Goal: Information Seeking & Learning: Learn about a topic

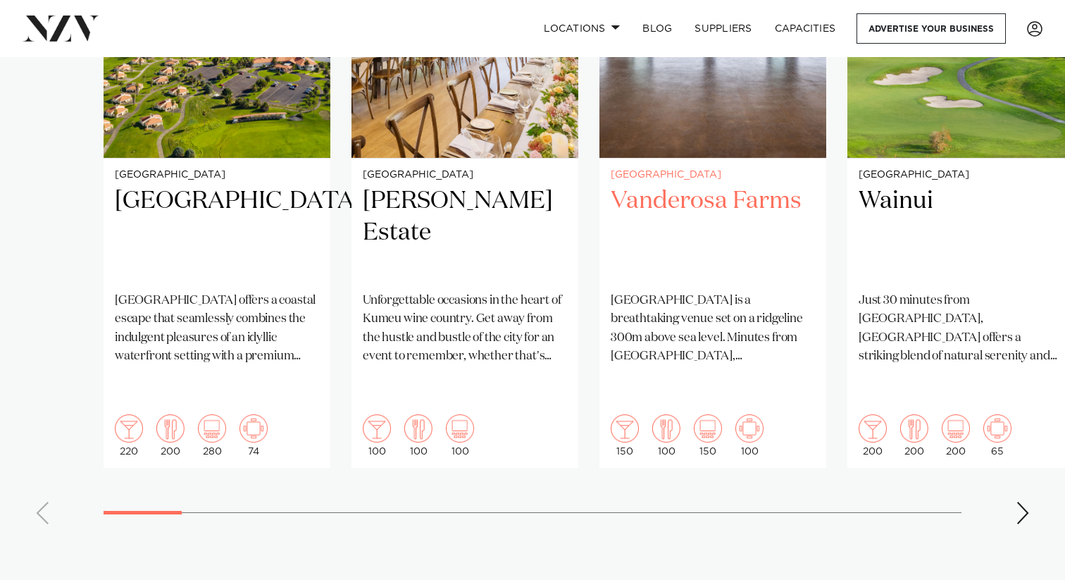
scroll to position [1152, 0]
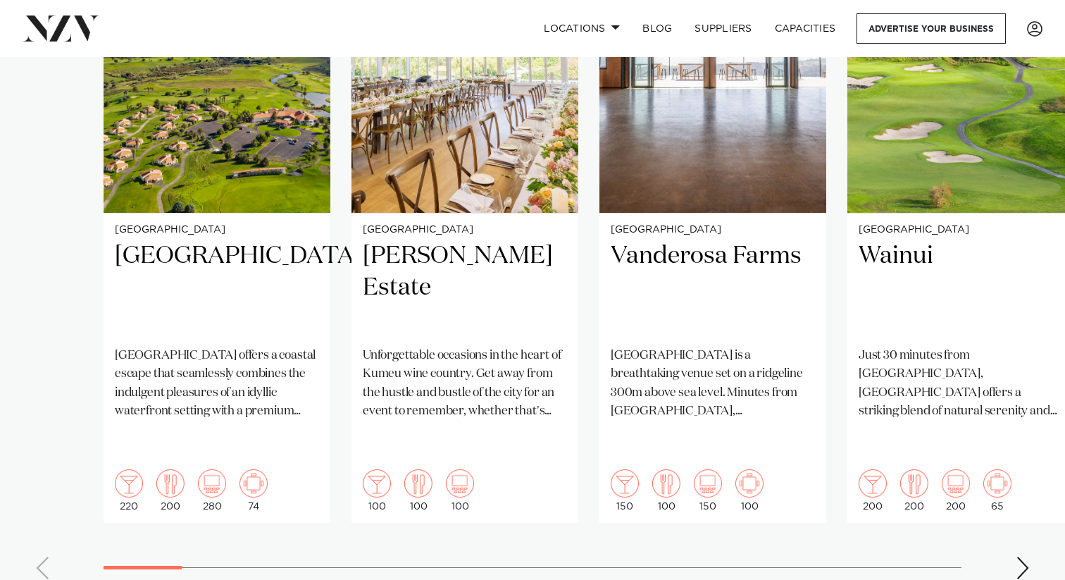
click at [1015, 522] on swiper-container "[GEOGRAPHIC_DATA] [GEOGRAPHIC_DATA] offers a coastal escape that seamlessly com…" at bounding box center [532, 249] width 1065 height 682
click at [1026, 556] on div "Next slide" at bounding box center [1023, 567] width 14 height 23
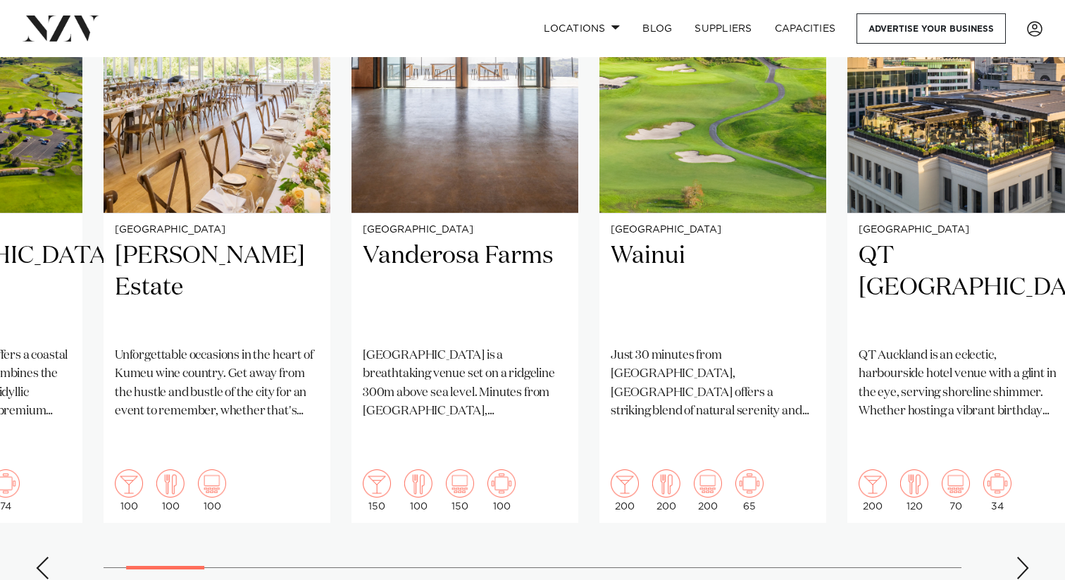
click at [1026, 556] on div "Next slide" at bounding box center [1023, 567] width 14 height 23
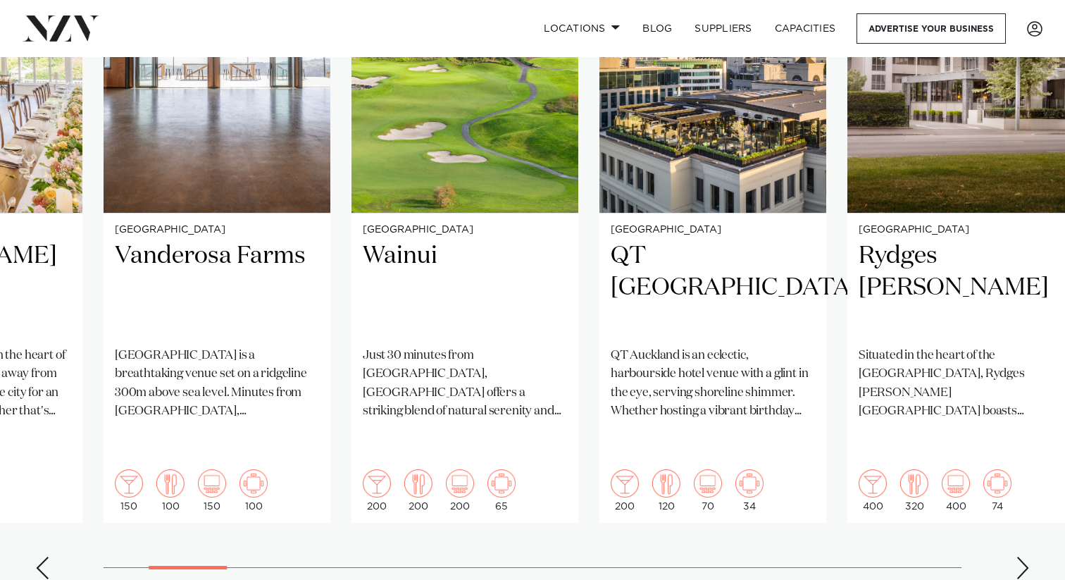
click at [1026, 556] on div "Next slide" at bounding box center [1023, 567] width 14 height 23
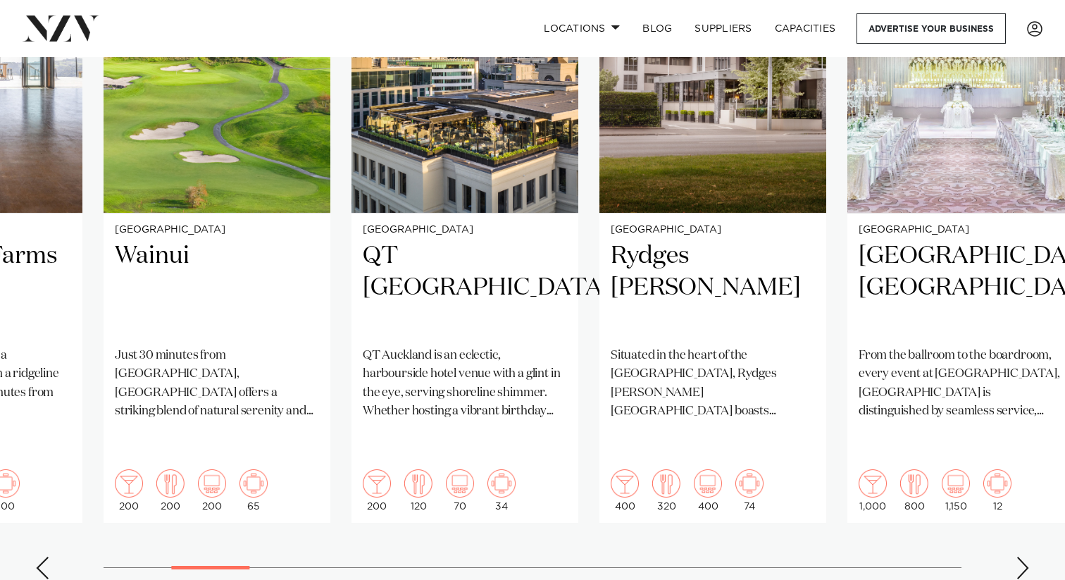
click at [1026, 556] on div "Next slide" at bounding box center [1023, 567] width 14 height 23
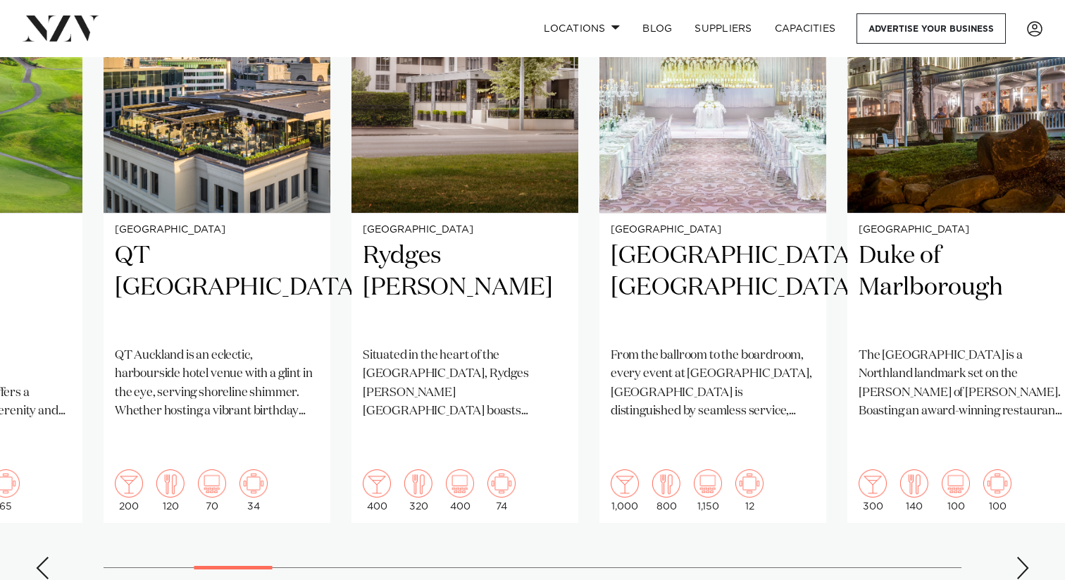
click at [1026, 556] on div "Next slide" at bounding box center [1023, 567] width 14 height 23
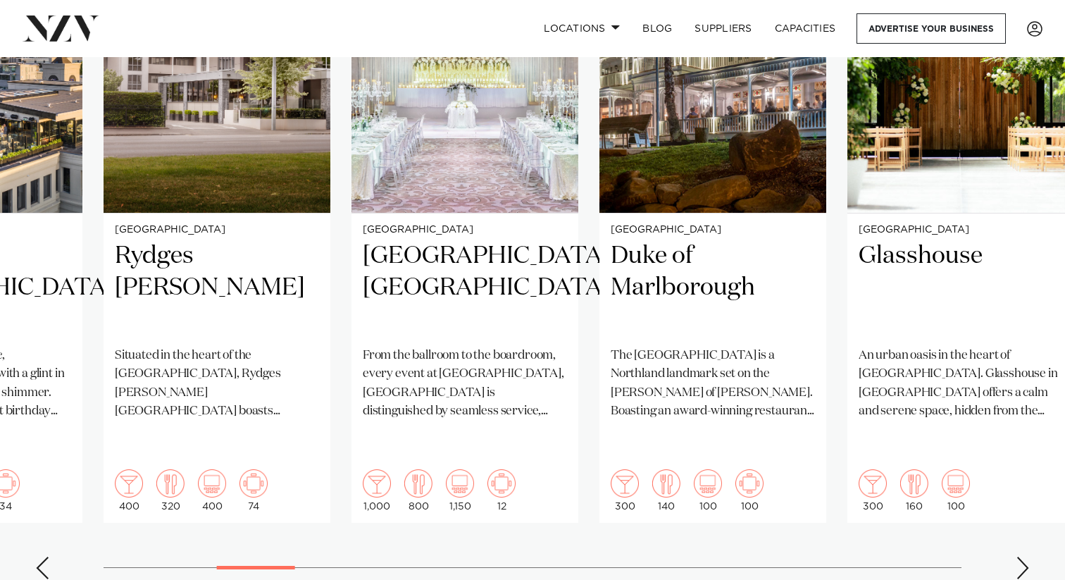
click at [1026, 556] on div "Next slide" at bounding box center [1023, 567] width 14 height 23
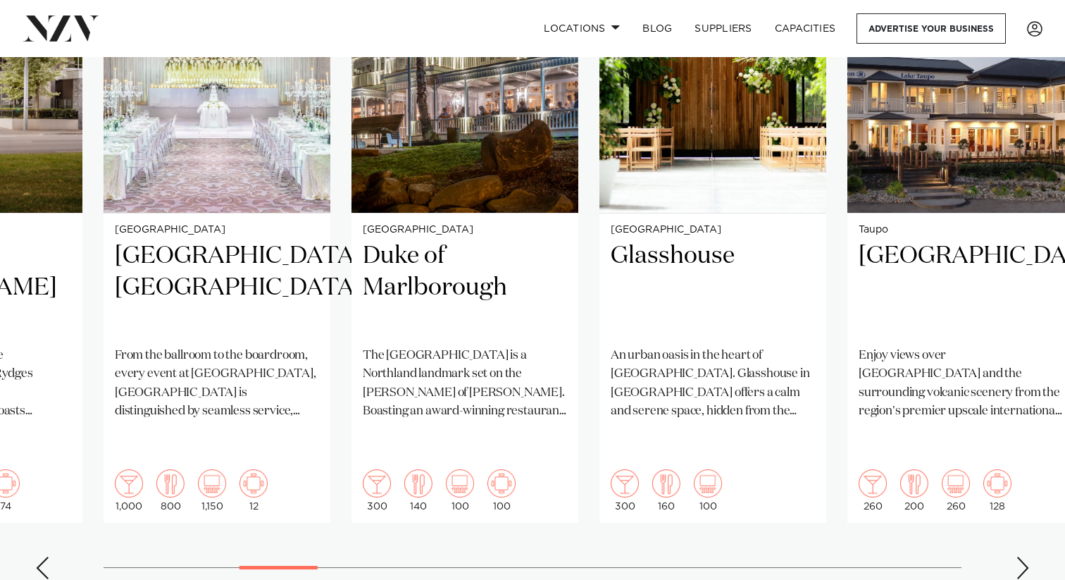
click at [1026, 556] on div "Next slide" at bounding box center [1023, 567] width 14 height 23
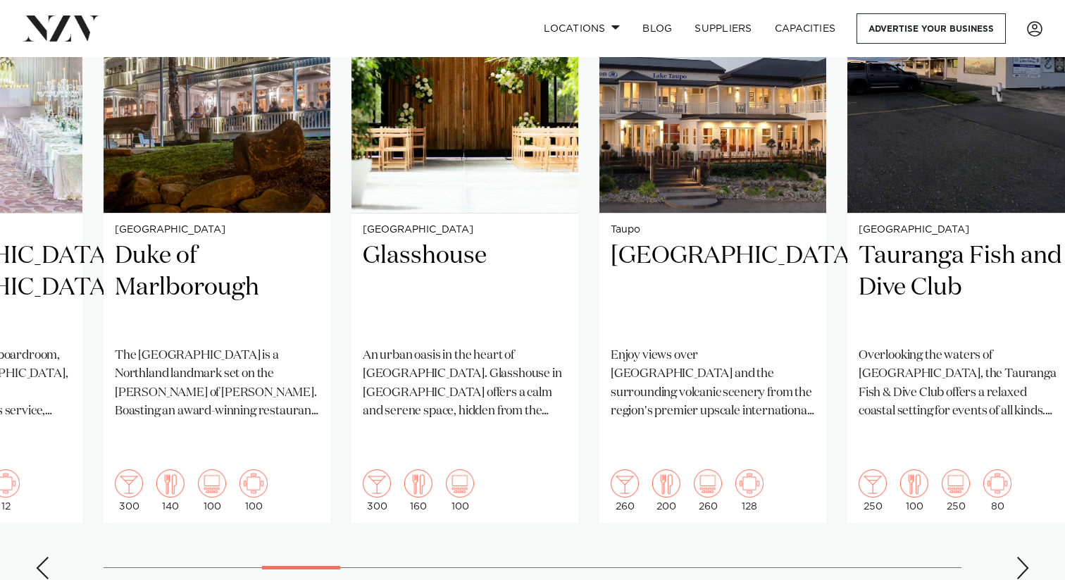
click at [1026, 556] on div "Next slide" at bounding box center [1023, 567] width 14 height 23
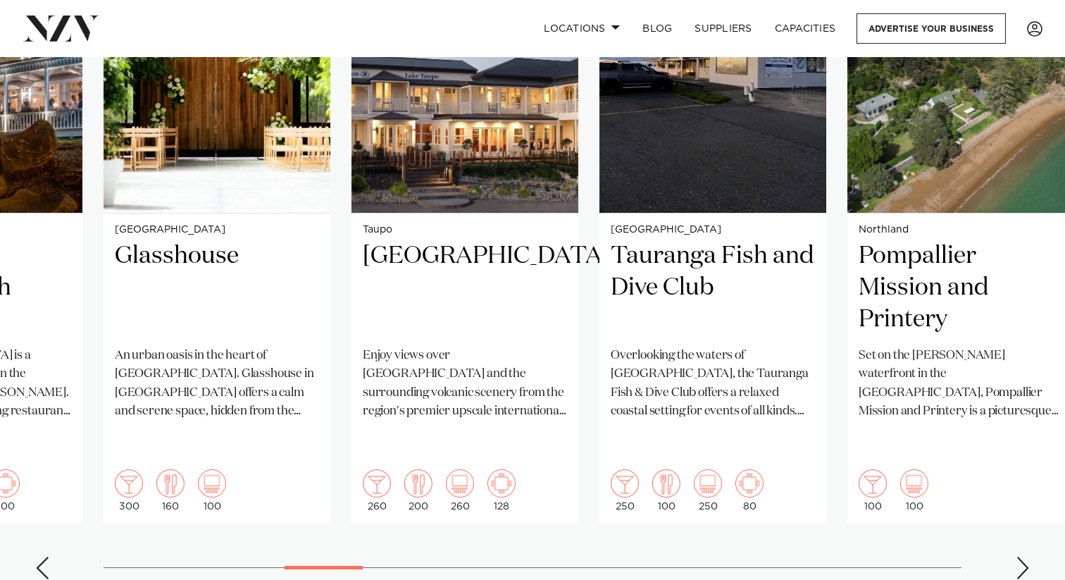
click at [1026, 556] on div "Next slide" at bounding box center [1023, 567] width 14 height 23
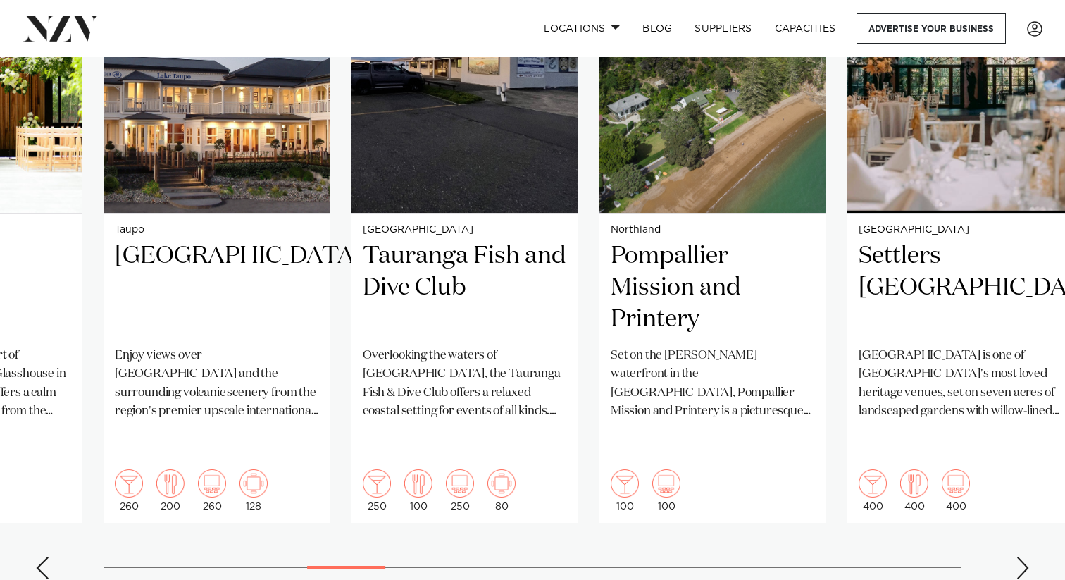
click at [1026, 556] on div "Next slide" at bounding box center [1023, 567] width 14 height 23
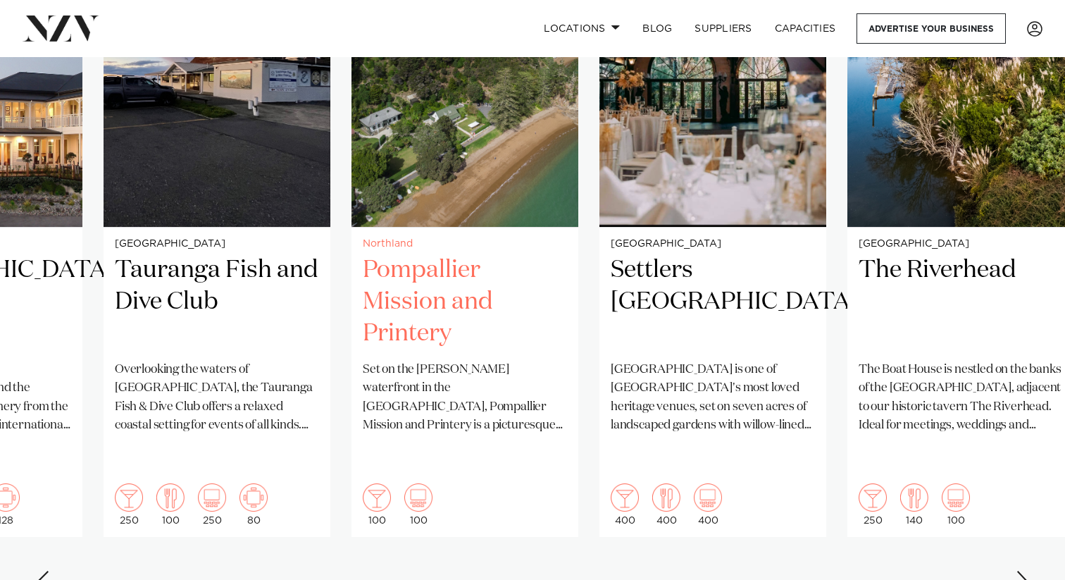
scroll to position [1154, 0]
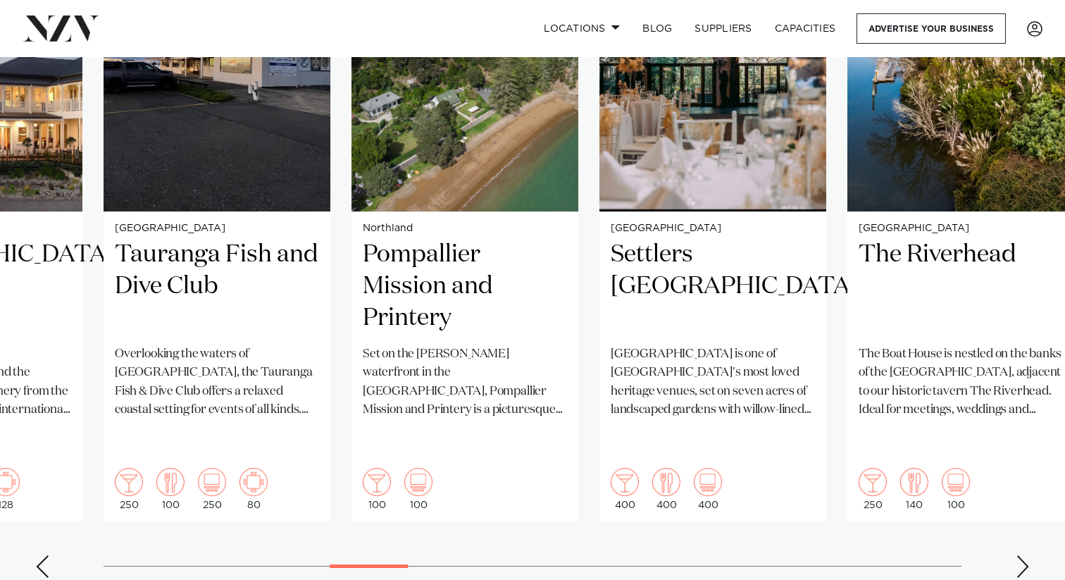
click at [1026, 555] on div "Next slide" at bounding box center [1023, 566] width 14 height 23
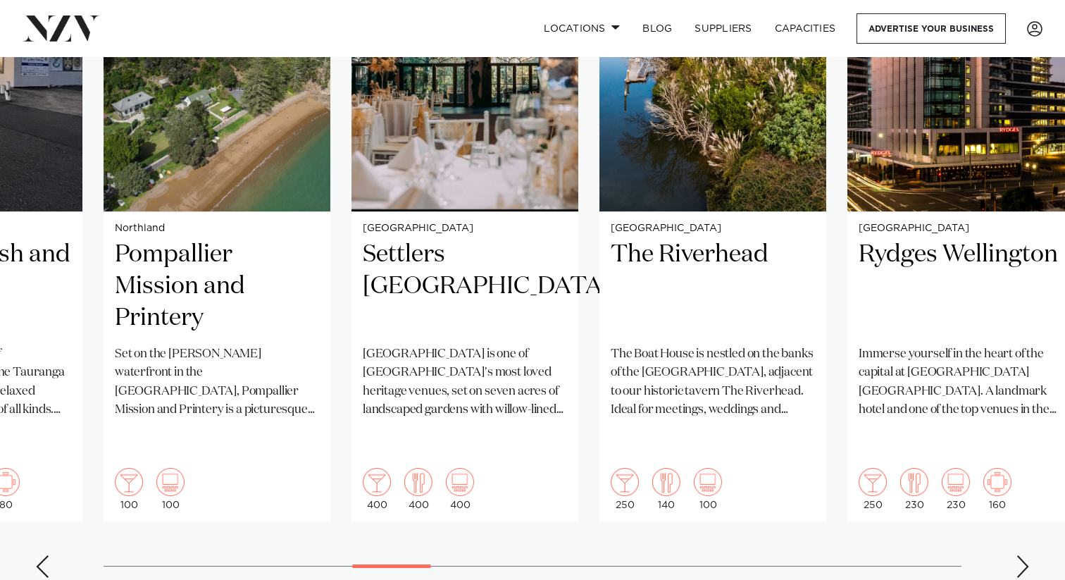
click at [1026, 555] on div "Next slide" at bounding box center [1023, 566] width 14 height 23
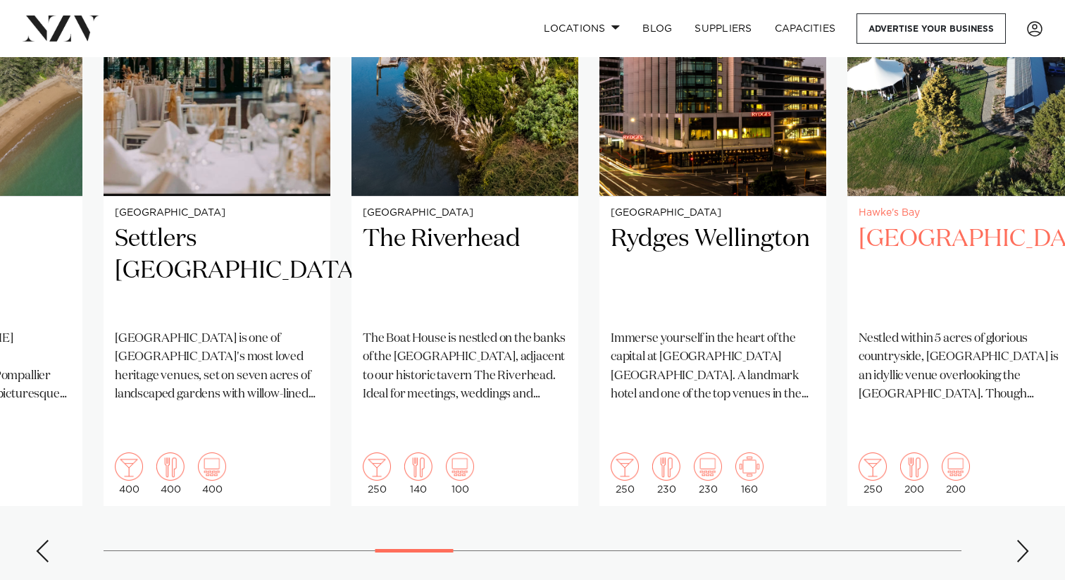
scroll to position [1171, 0]
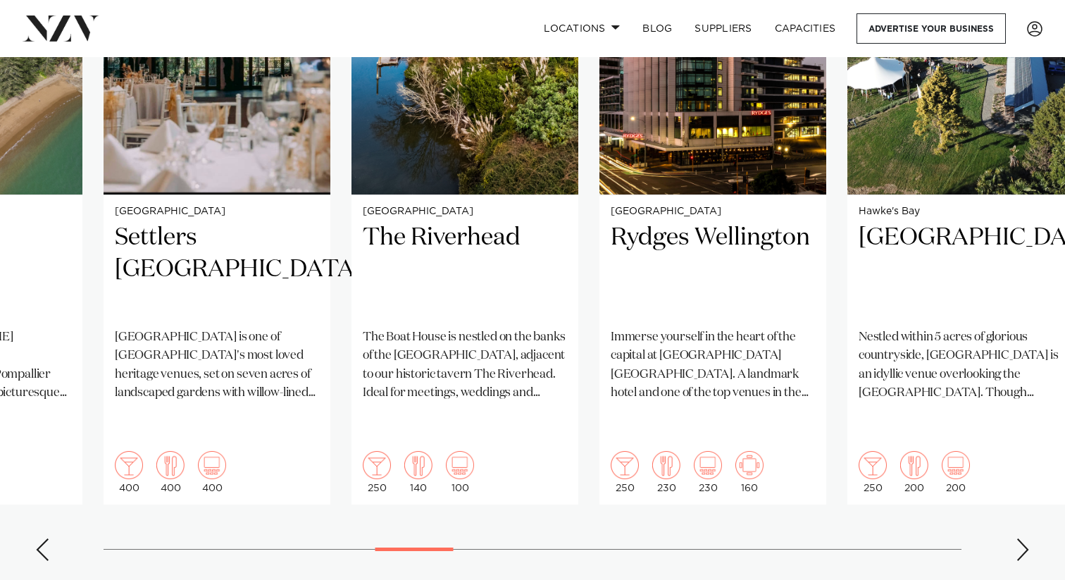
click at [1020, 538] on div "Next slide" at bounding box center [1023, 549] width 14 height 23
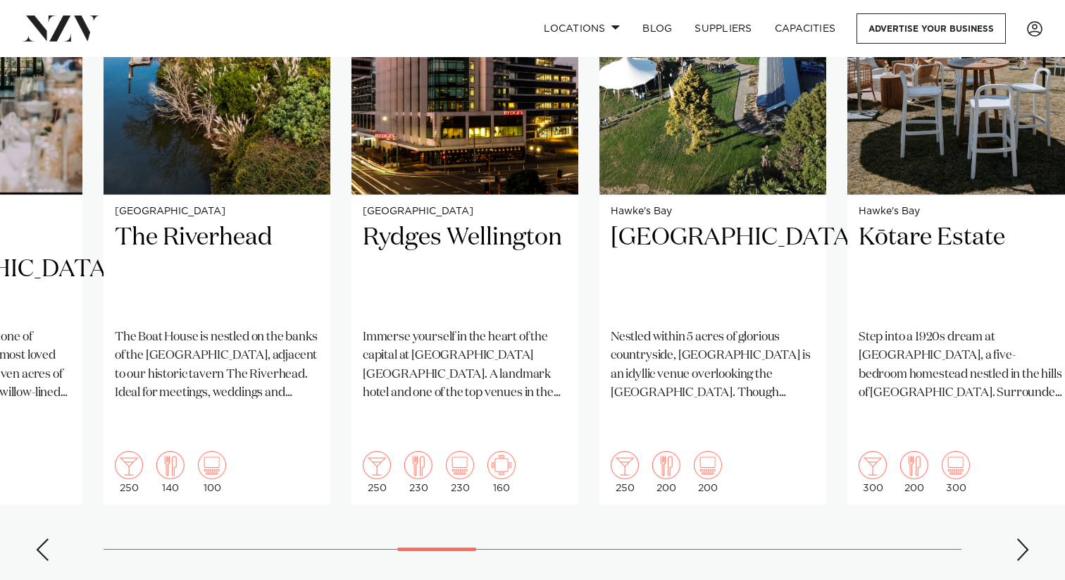
click at [1020, 538] on div "Next slide" at bounding box center [1023, 549] width 14 height 23
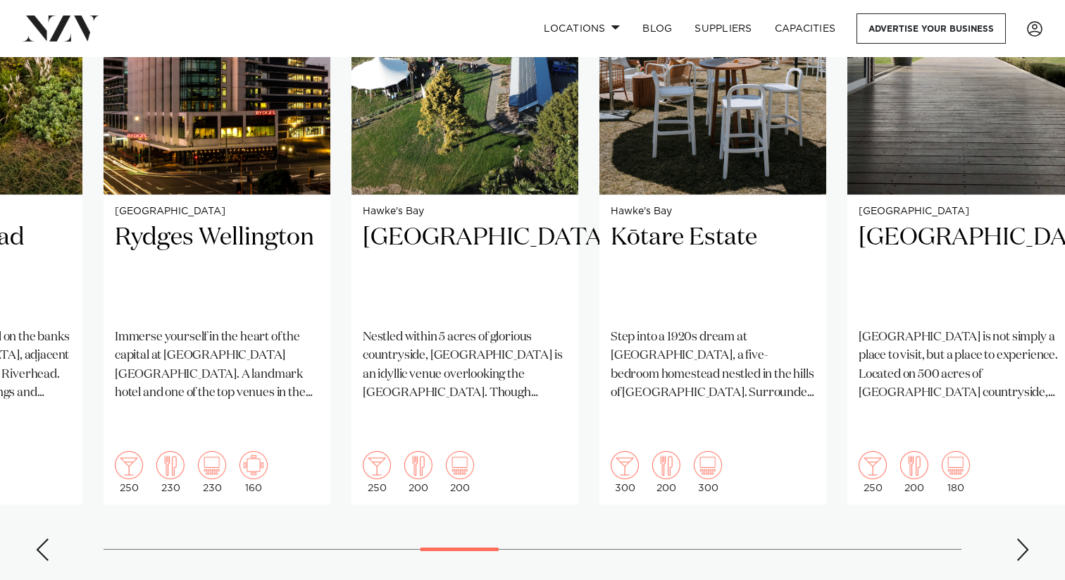
click at [1020, 538] on div "Next slide" at bounding box center [1023, 549] width 14 height 23
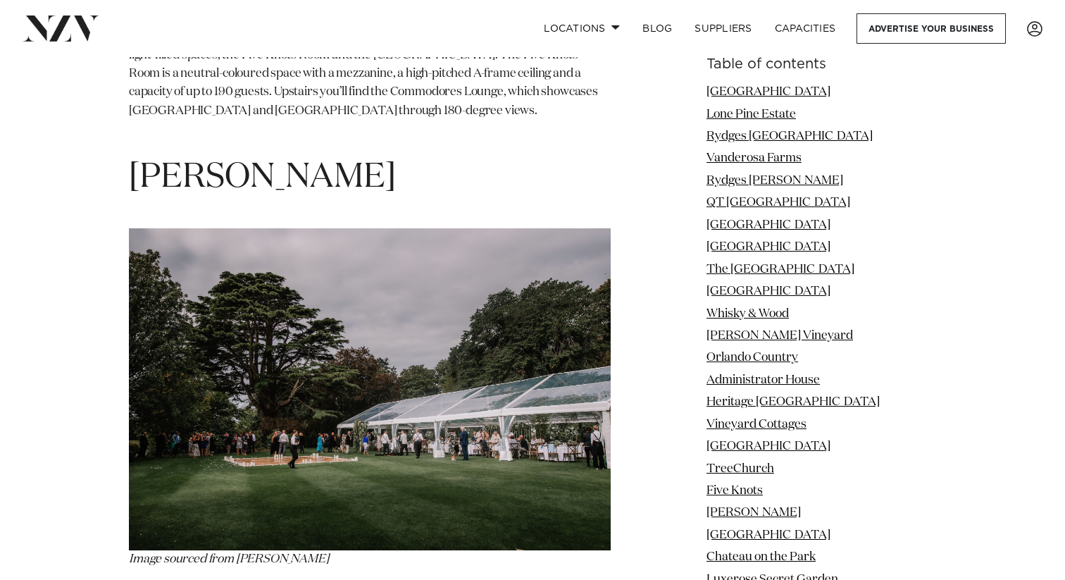
scroll to position [12241, 0]
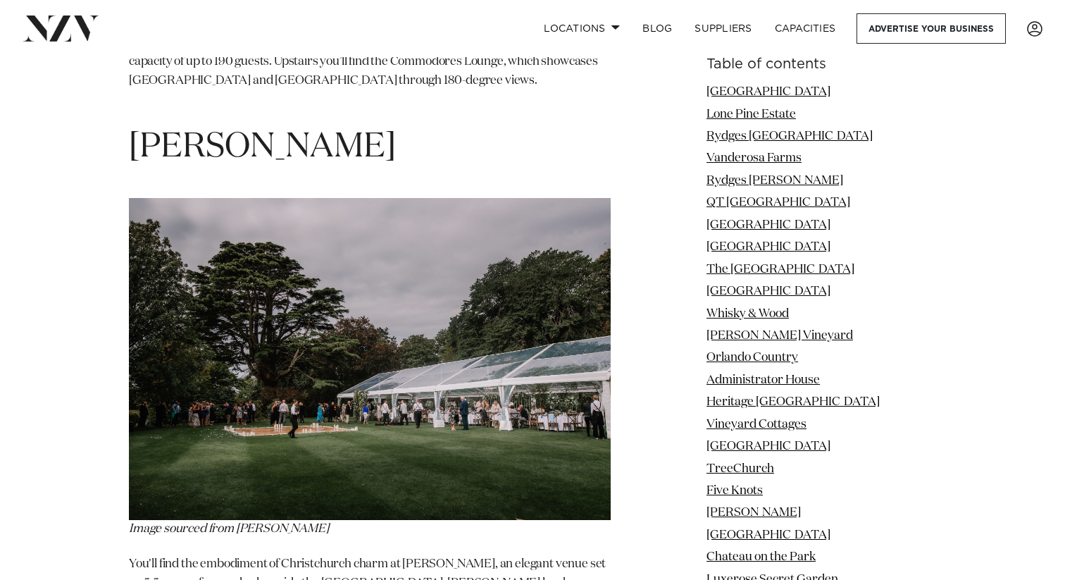
click at [302, 255] on img at bounding box center [370, 359] width 482 height 322
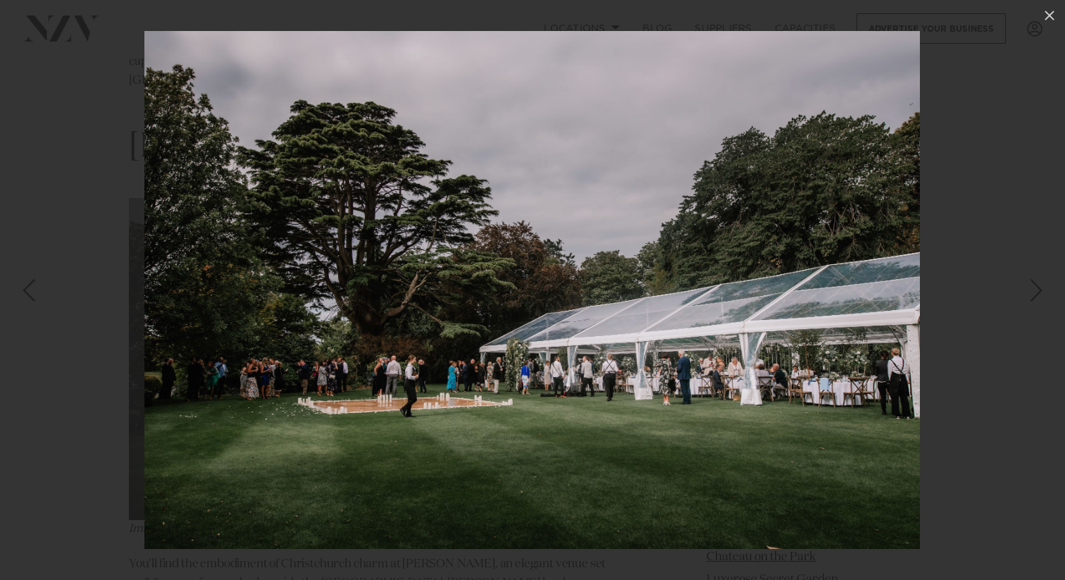
click at [302, 255] on img at bounding box center [531, 290] width 775 height 518
click at [77, 330] on div at bounding box center [532, 290] width 1065 height 580
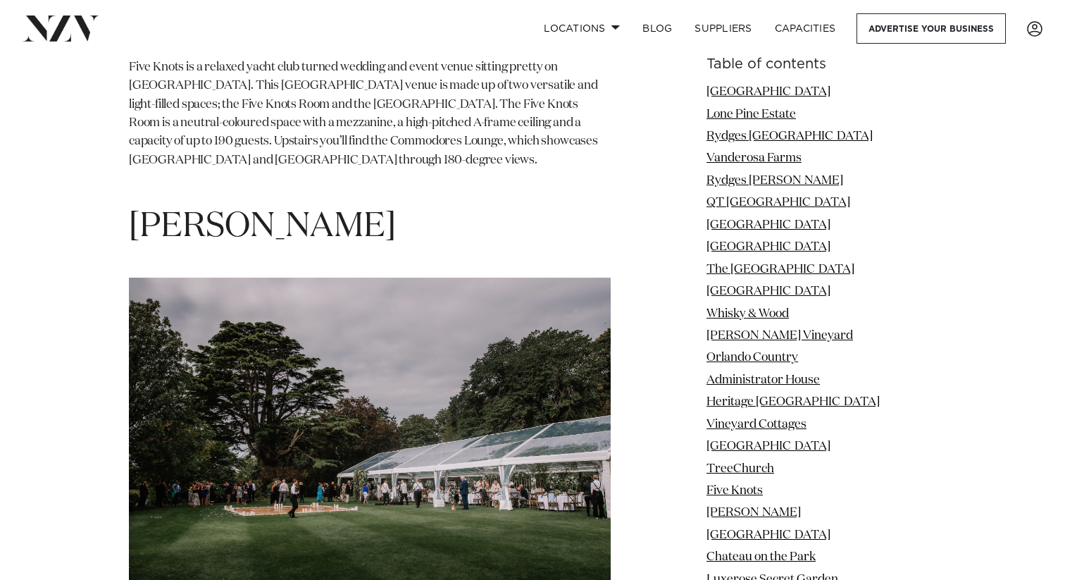
scroll to position [12155, 0]
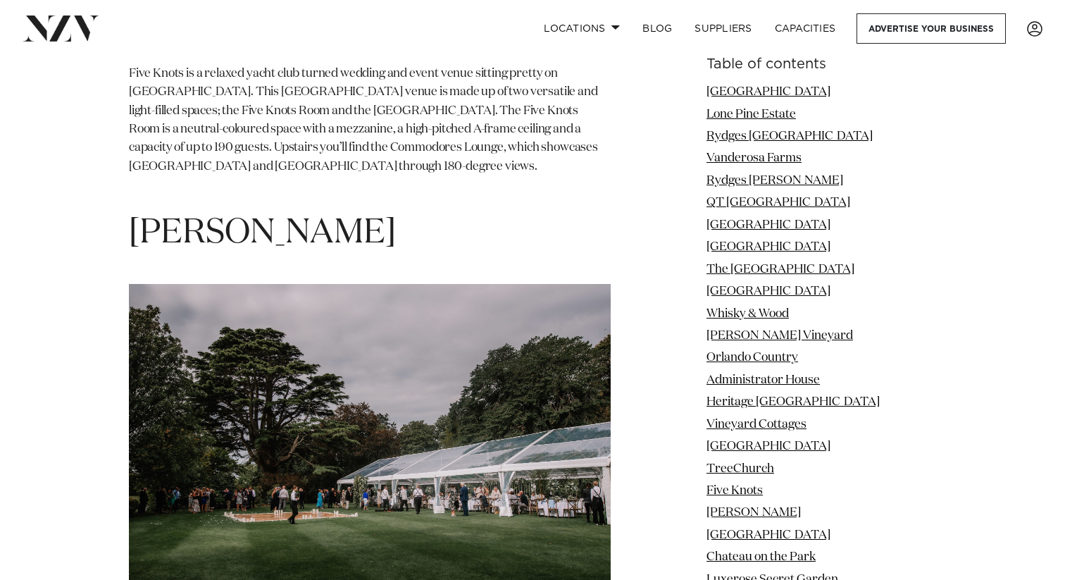
click at [213, 216] on span "[PERSON_NAME]" at bounding box center [262, 233] width 267 height 34
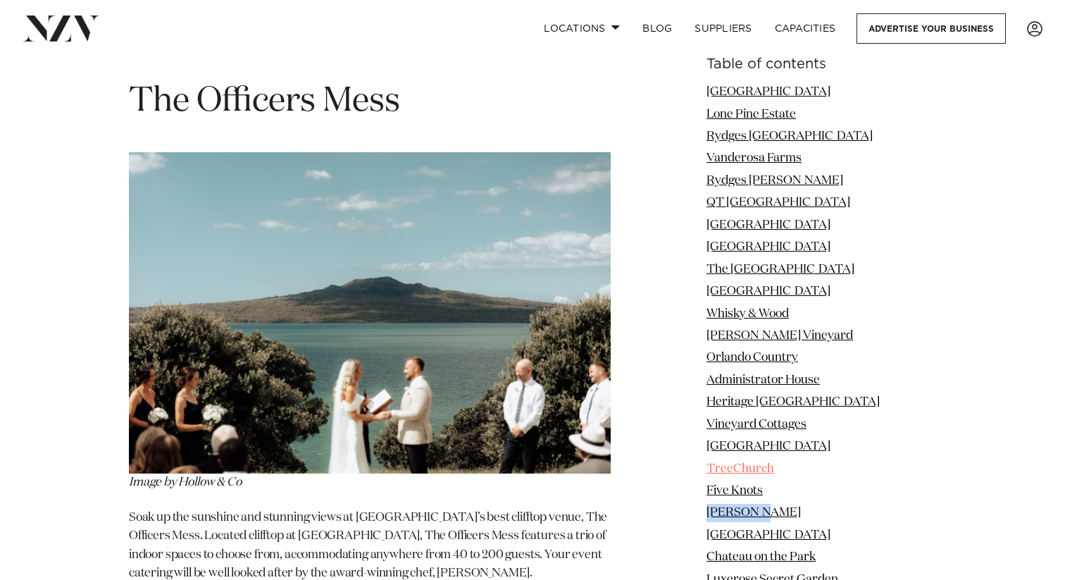
scroll to position [14596, 0]
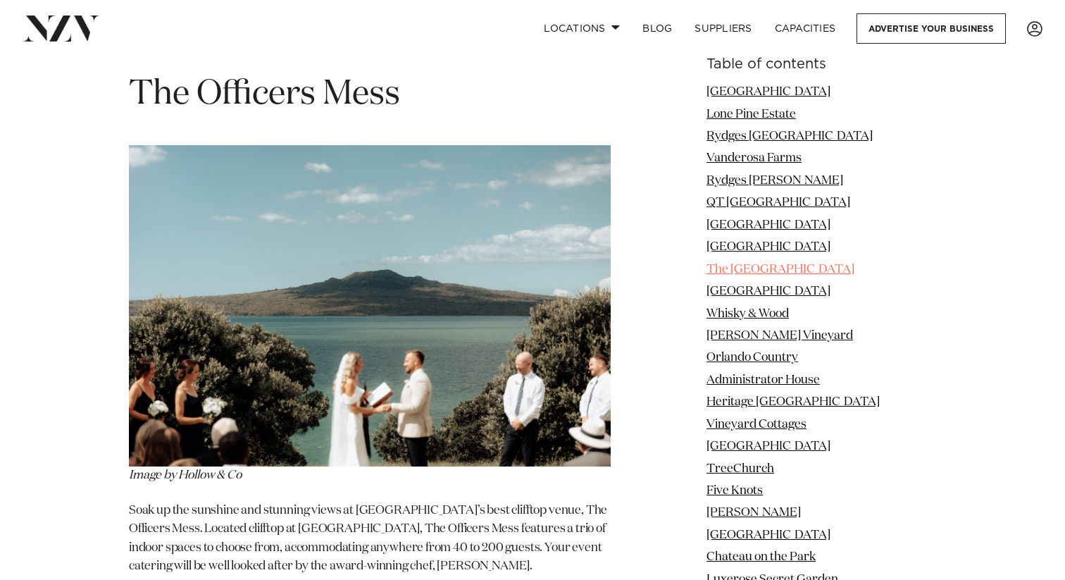
scroll to position [14617, 0]
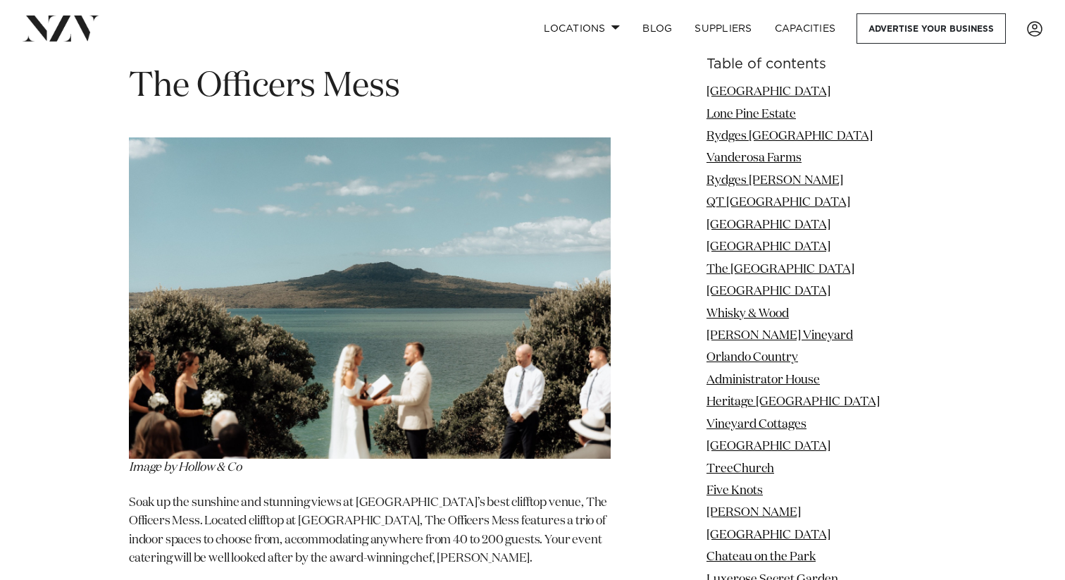
click at [476, 494] on p "Soak up the sunshine and stunning views at [GEOGRAPHIC_DATA]’s best clifftop ve…" at bounding box center [370, 531] width 482 height 74
click at [745, 67] on h6 "Table of contents" at bounding box center [821, 64] width 230 height 15
click at [606, 23] on link "Locations" at bounding box center [581, 28] width 99 height 30
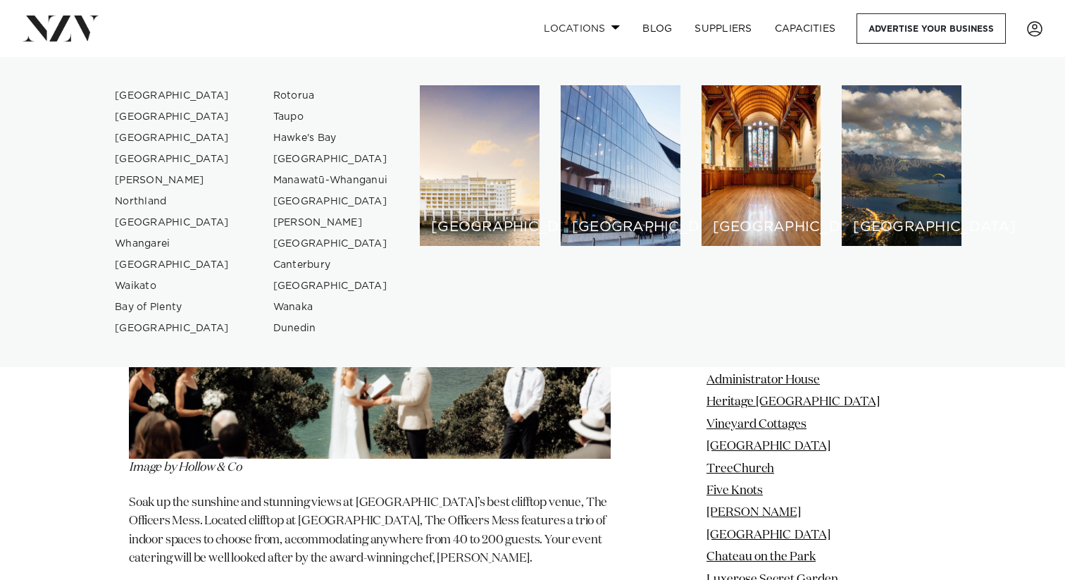
click at [611, 23] on link "Locations" at bounding box center [581, 28] width 99 height 30
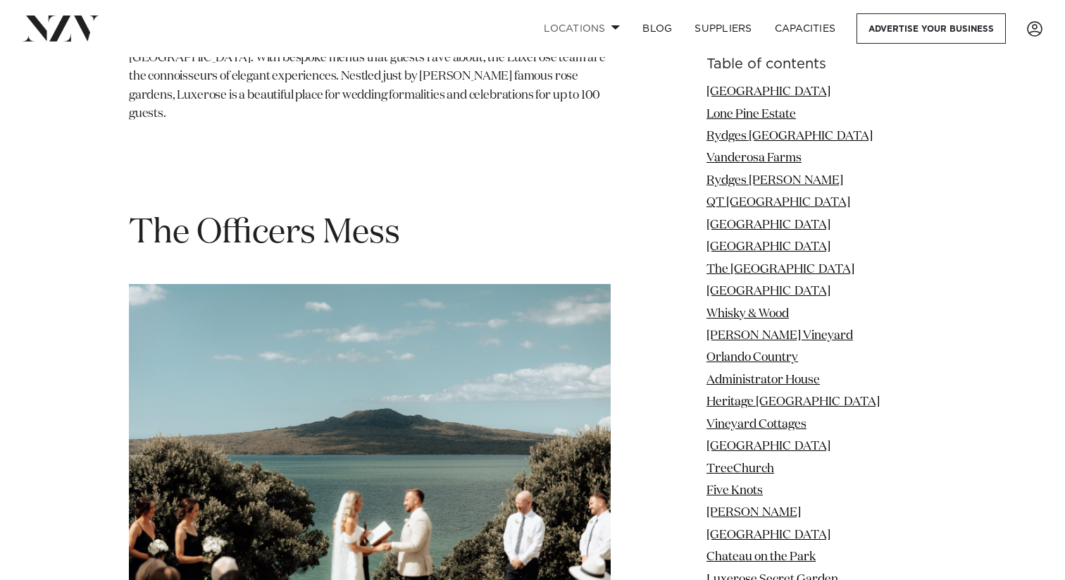
scroll to position [14467, 0]
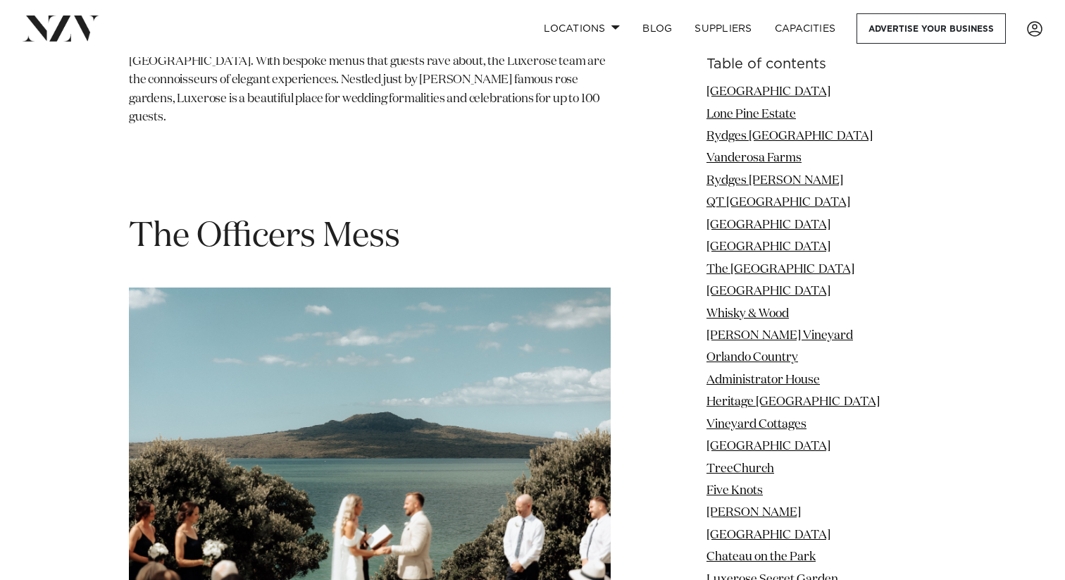
drag, startPoint x: 522, startPoint y: 430, endPoint x: 361, endPoint y: 449, distance: 162.4
copy p "The Officers Mess. Located clifftop at Narrow Neck Beach"
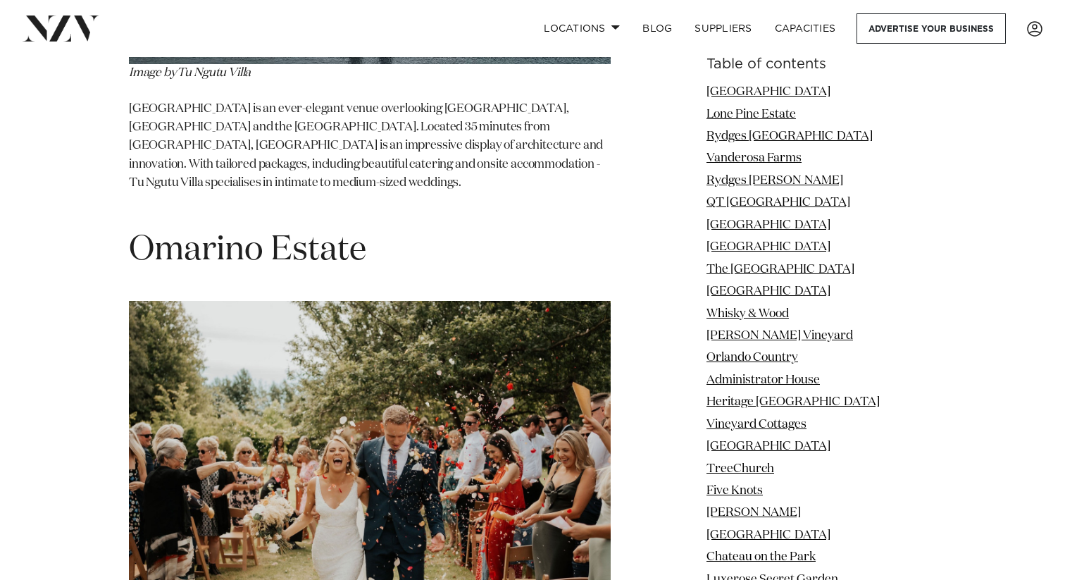
scroll to position [23649, 0]
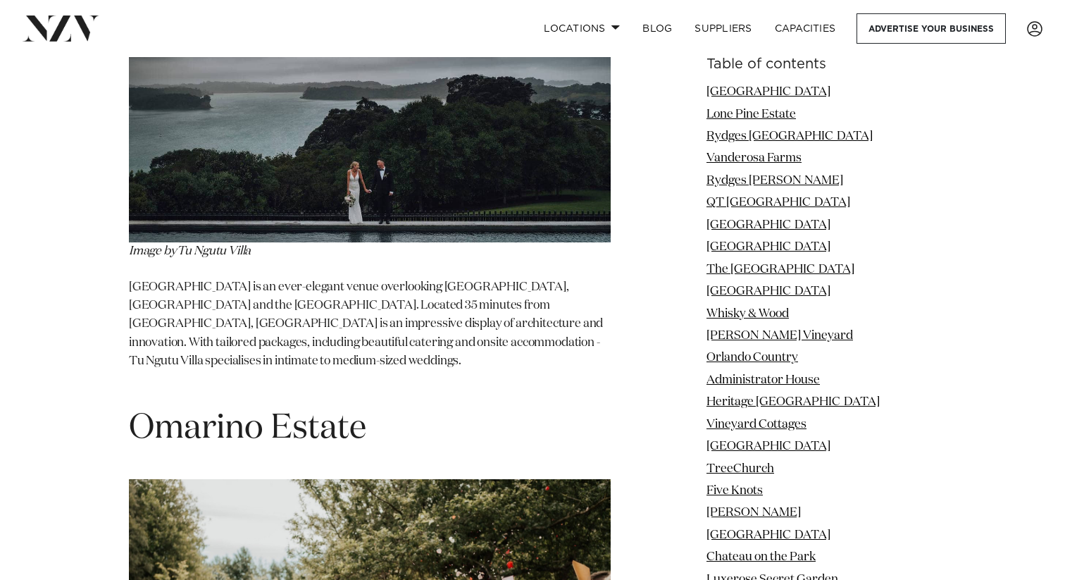
drag, startPoint x: 130, startPoint y: 446, endPoint x: 212, endPoint y: 447, distance: 81.7
copy p "Omarino Estate"
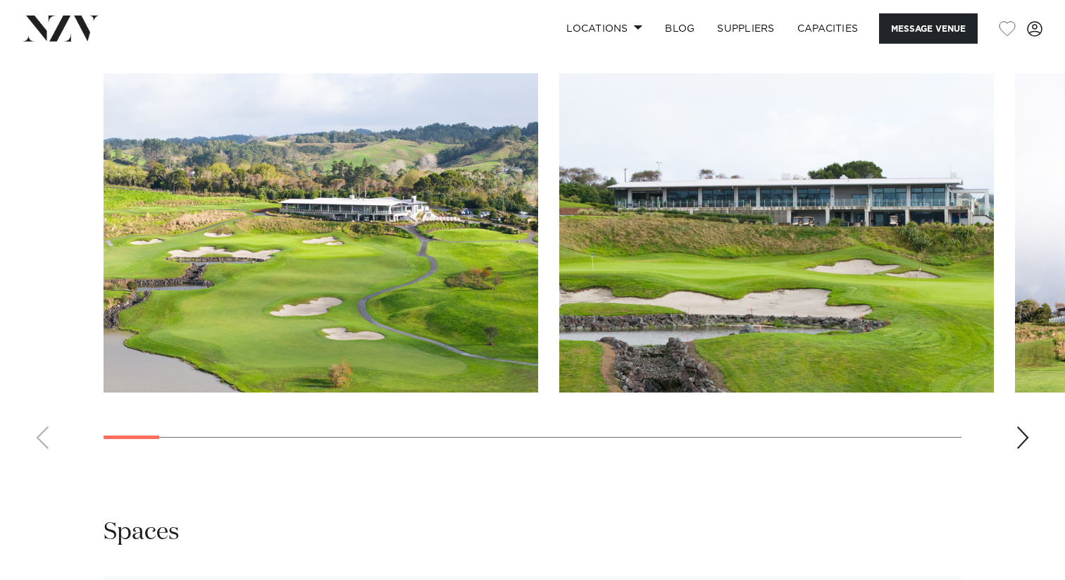
scroll to position [1357, 0]
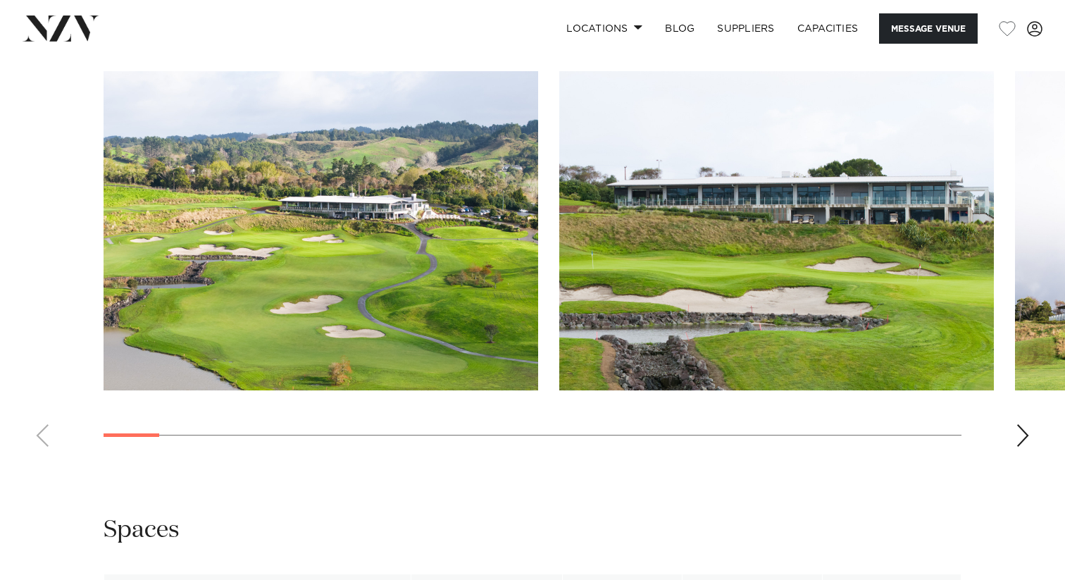
click at [1016, 434] on div "Next slide" at bounding box center [1023, 435] width 14 height 23
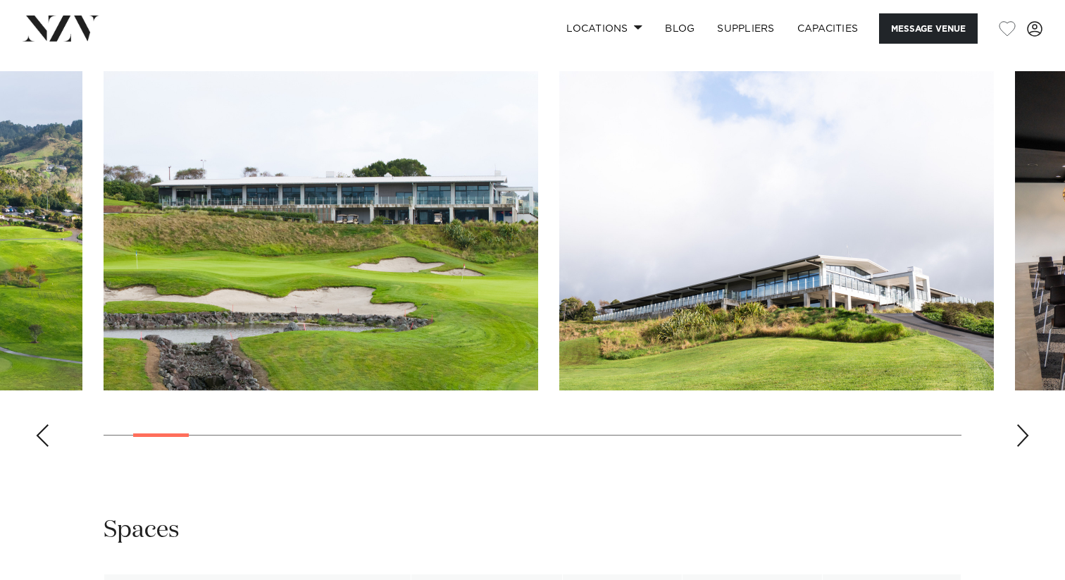
click at [1021, 434] on div "Next slide" at bounding box center [1023, 435] width 14 height 23
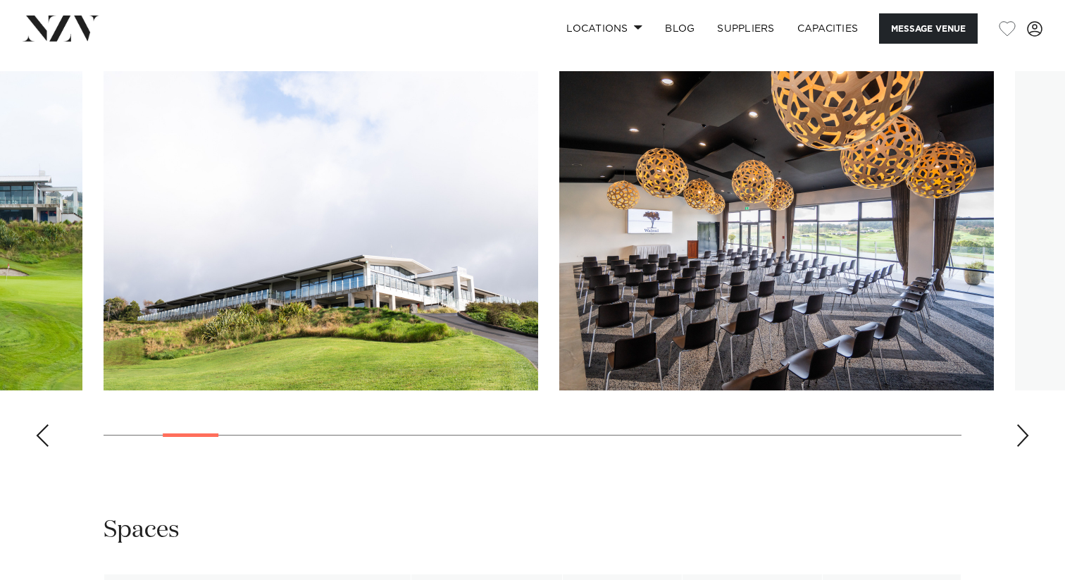
click at [1021, 435] on div "Next slide" at bounding box center [1023, 435] width 14 height 23
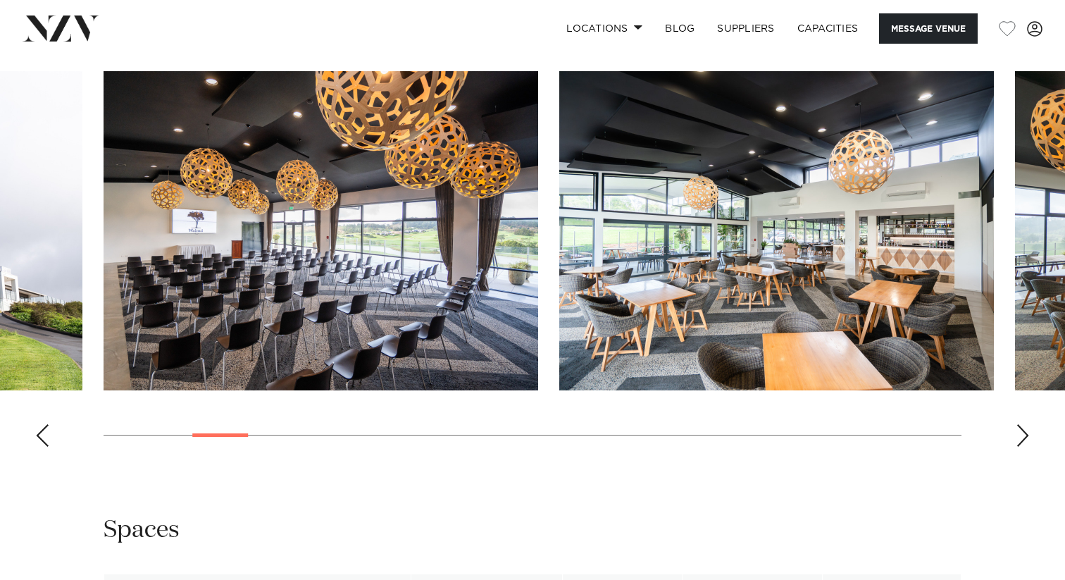
click at [1022, 436] on div "Next slide" at bounding box center [1023, 435] width 14 height 23
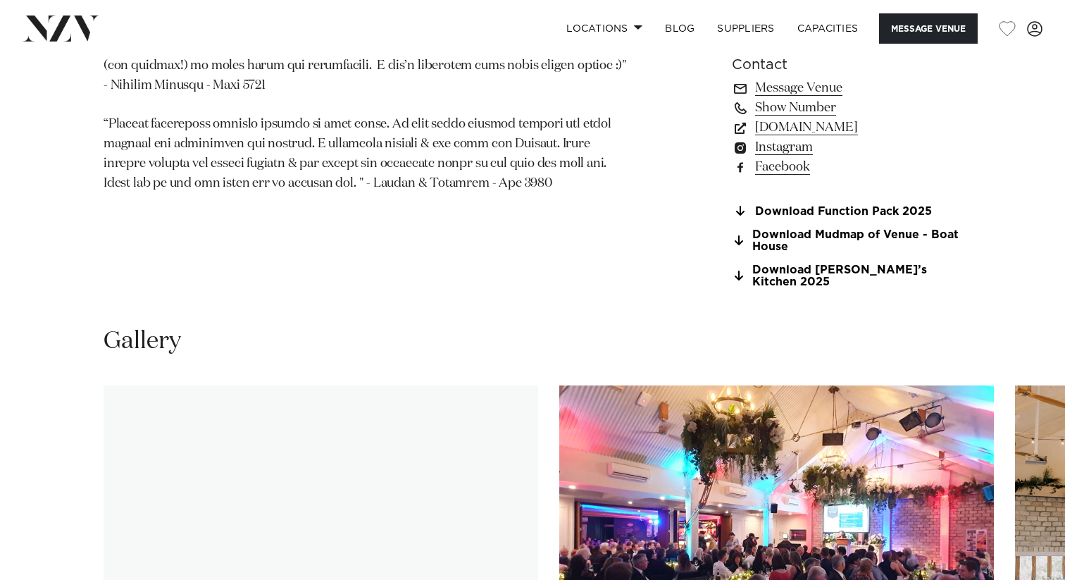
scroll to position [1402, 0]
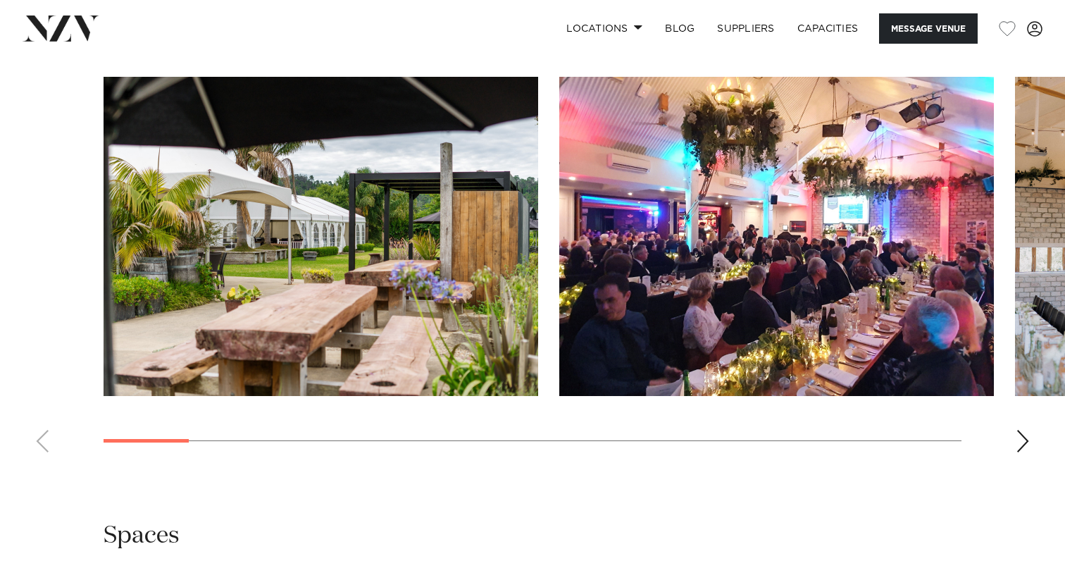
click at [1030, 431] on swiper-container at bounding box center [532, 270] width 1065 height 387
click at [1026, 431] on div "Next slide" at bounding box center [1023, 441] width 14 height 23
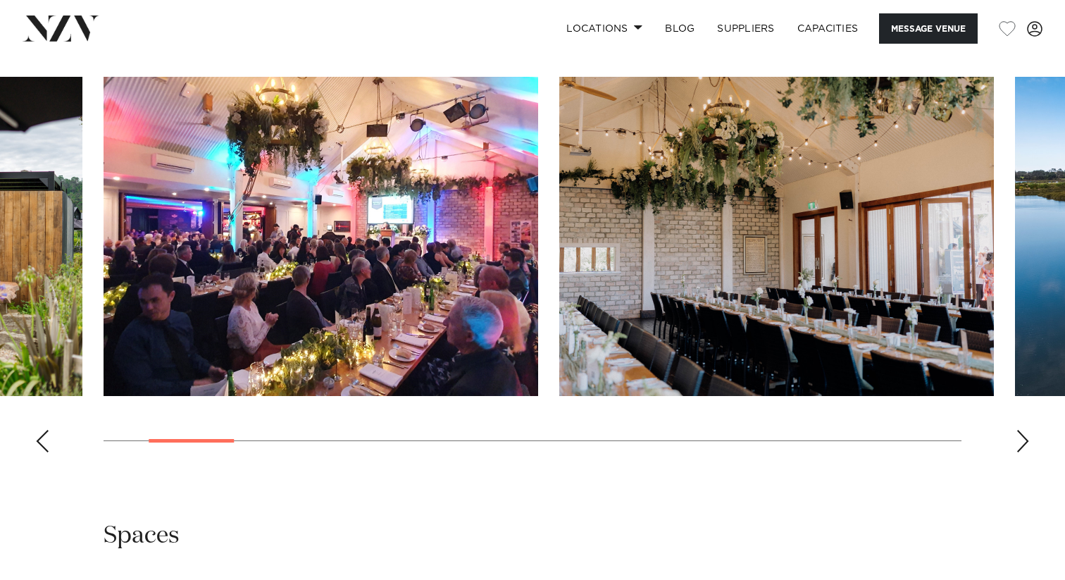
click at [1026, 431] on div "Next slide" at bounding box center [1023, 441] width 14 height 23
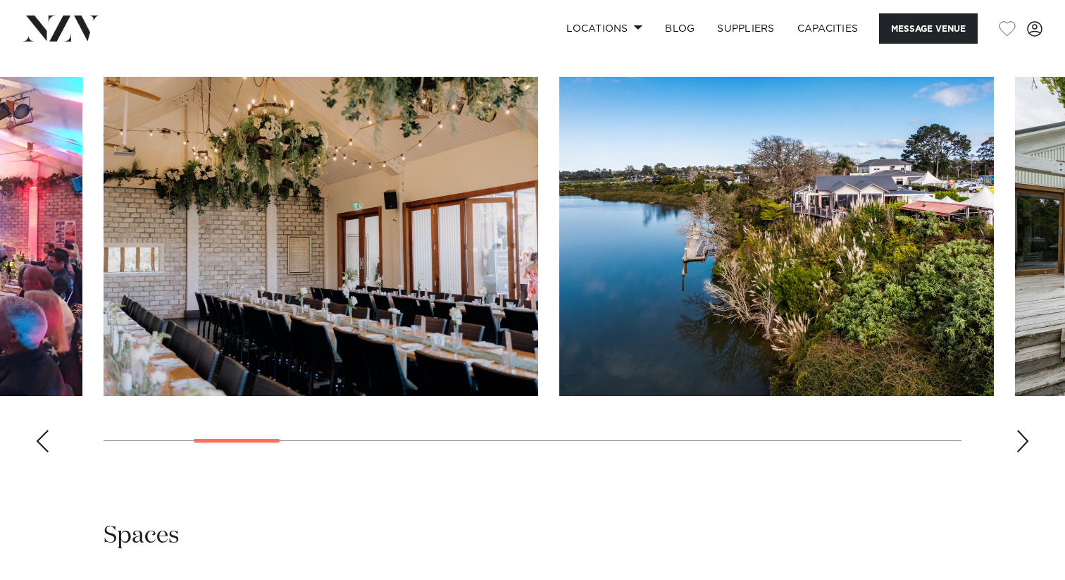
click at [1026, 431] on div "Next slide" at bounding box center [1023, 441] width 14 height 23
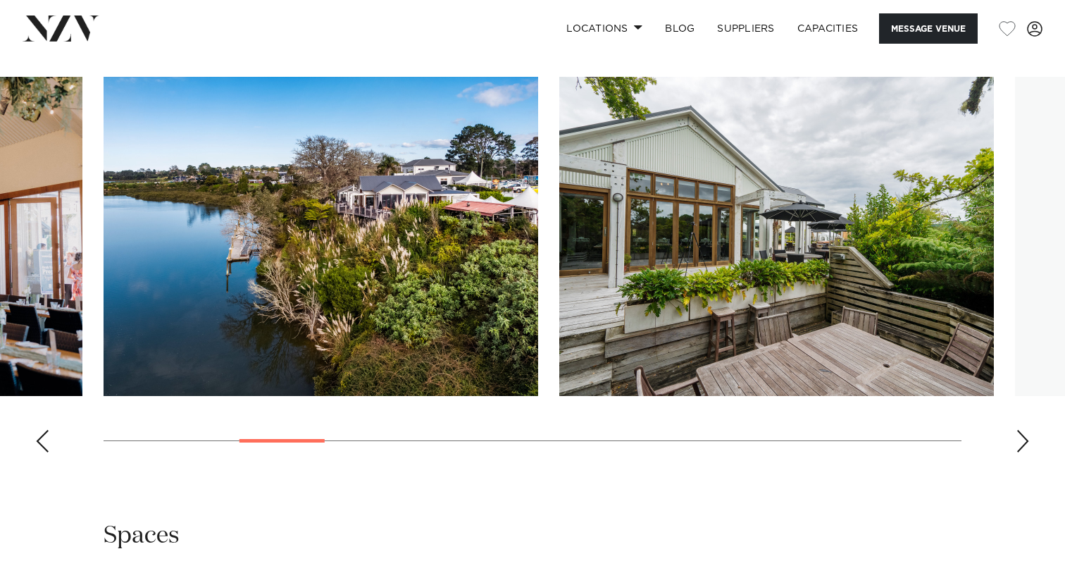
click at [1026, 431] on div "Next slide" at bounding box center [1023, 441] width 14 height 23
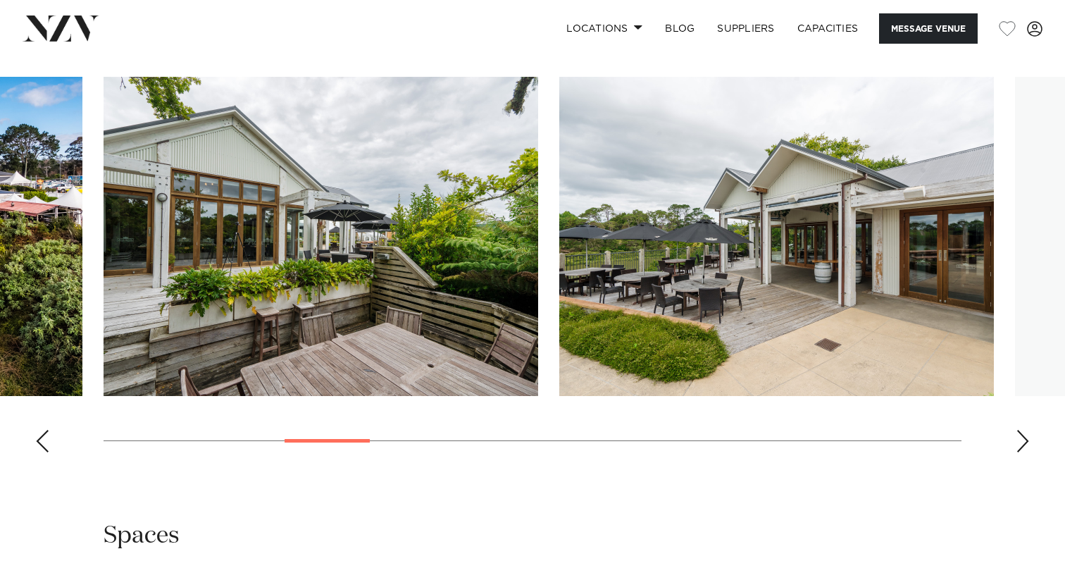
click at [1026, 431] on div "Next slide" at bounding box center [1023, 441] width 14 height 23
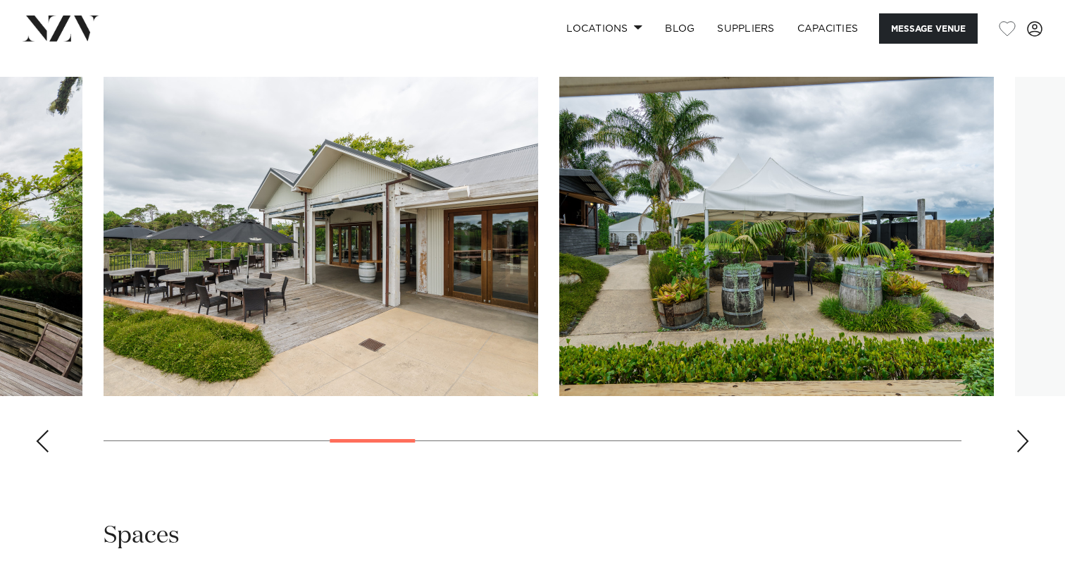
click at [1026, 431] on div "Next slide" at bounding box center [1023, 441] width 14 height 23
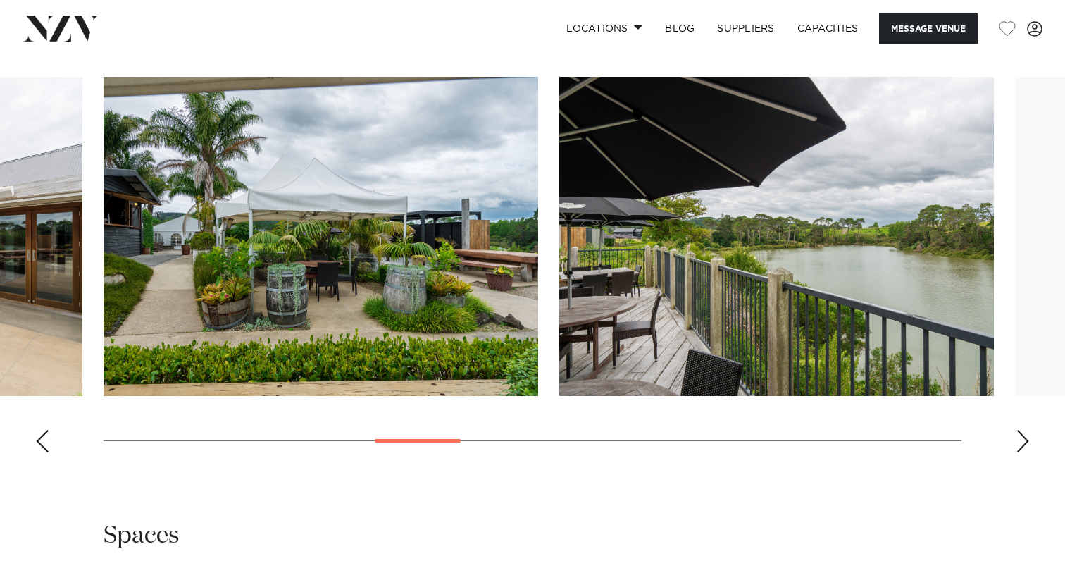
click at [1026, 431] on div "Next slide" at bounding box center [1023, 441] width 14 height 23
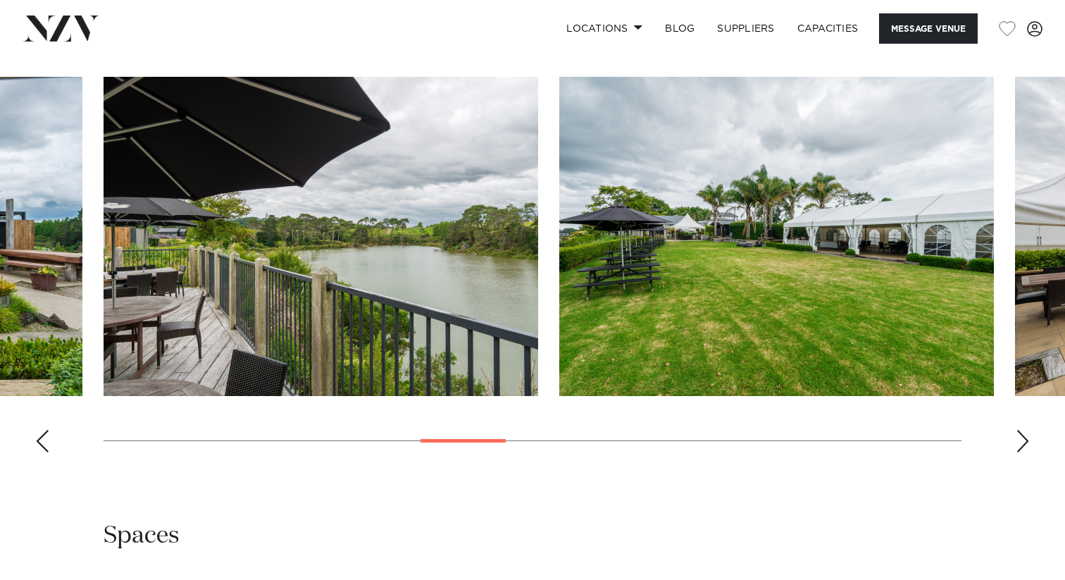
click at [1024, 432] on div "Next slide" at bounding box center [1023, 441] width 14 height 23
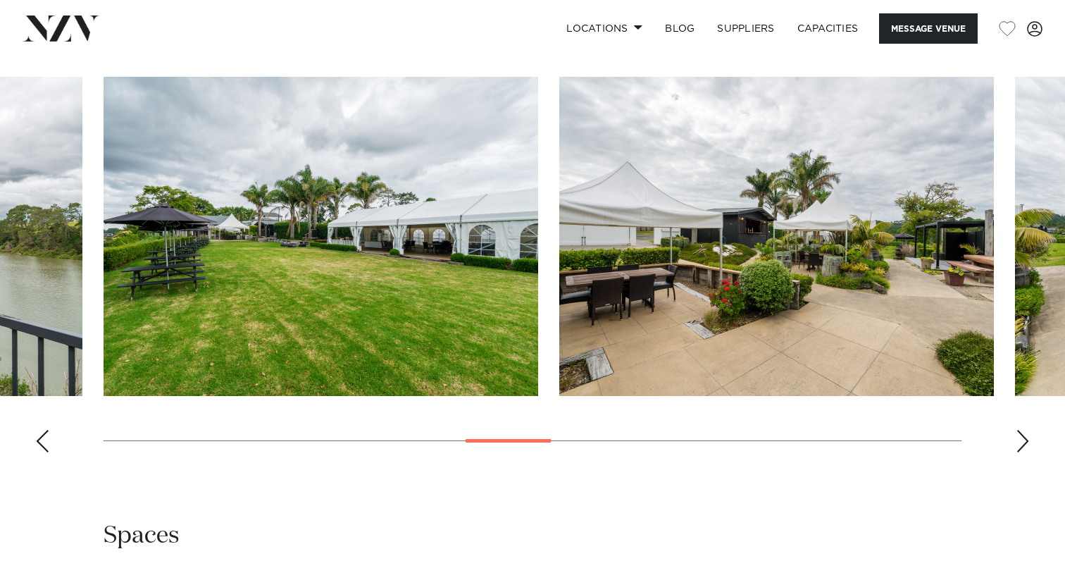
click at [1025, 432] on div "Next slide" at bounding box center [1023, 441] width 14 height 23
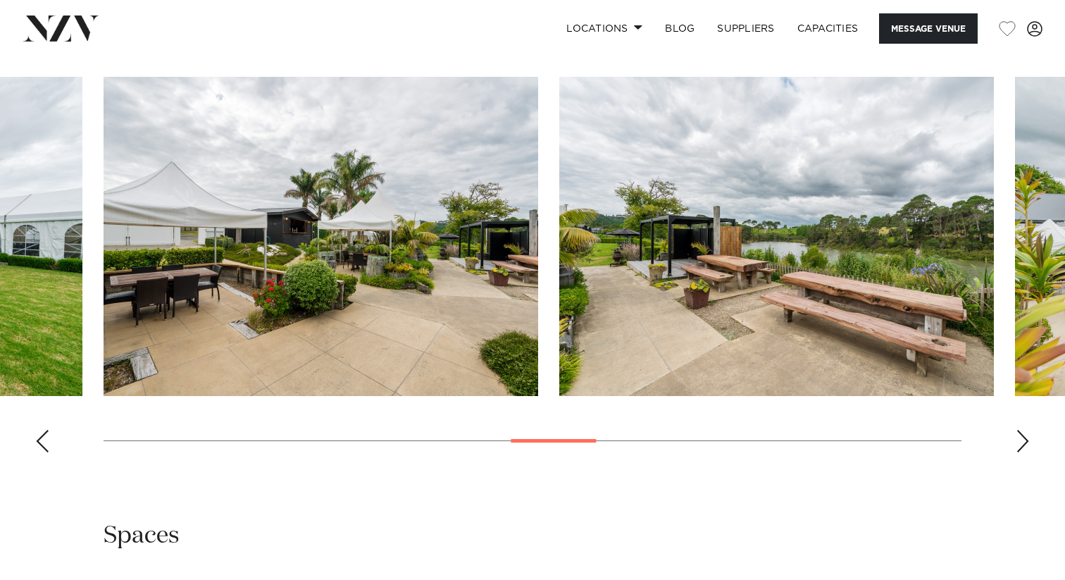
click at [1025, 432] on div "Next slide" at bounding box center [1023, 441] width 14 height 23
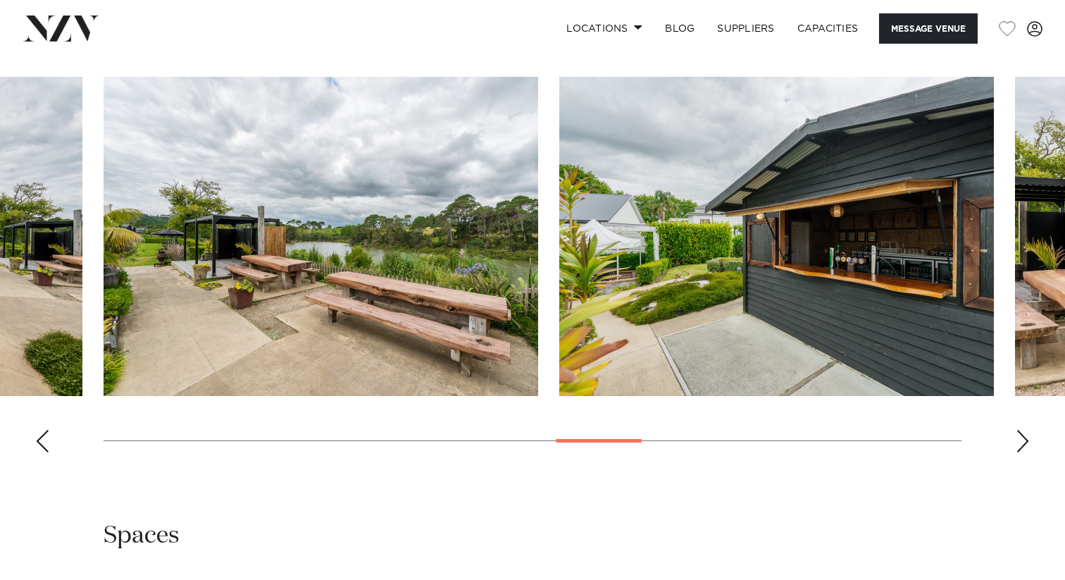
click at [1025, 432] on div "Next slide" at bounding box center [1023, 441] width 14 height 23
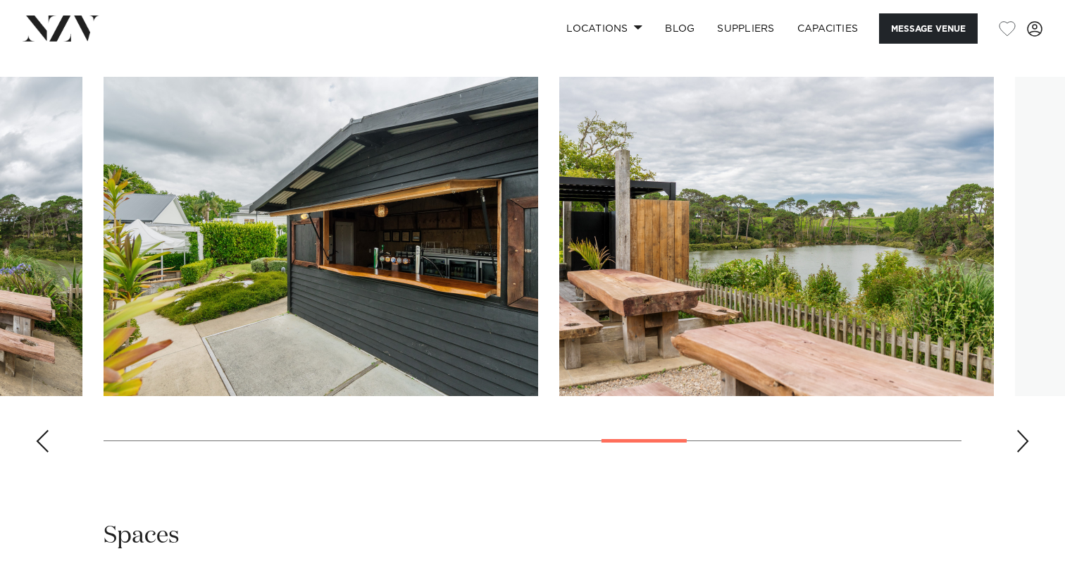
click at [1025, 432] on div "Next slide" at bounding box center [1023, 441] width 14 height 23
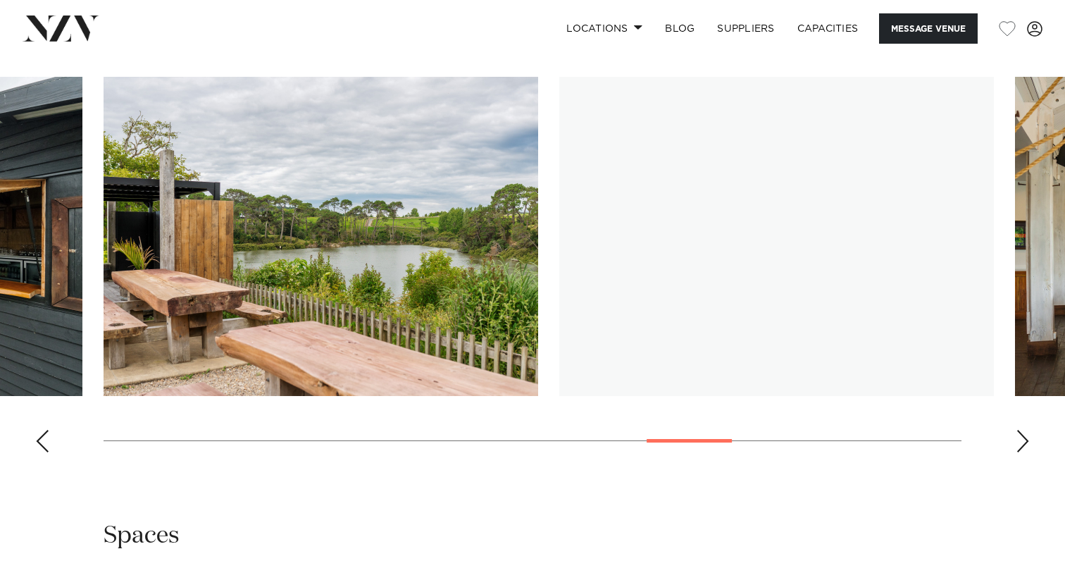
click at [1025, 433] on div "Next slide" at bounding box center [1023, 441] width 14 height 23
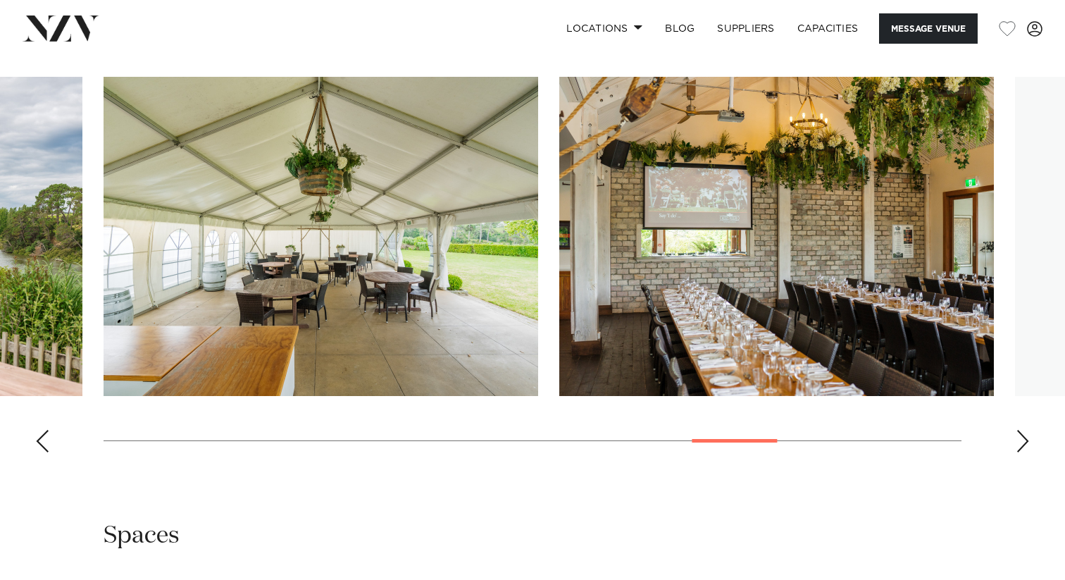
click at [1025, 433] on div "Next slide" at bounding box center [1023, 441] width 14 height 23
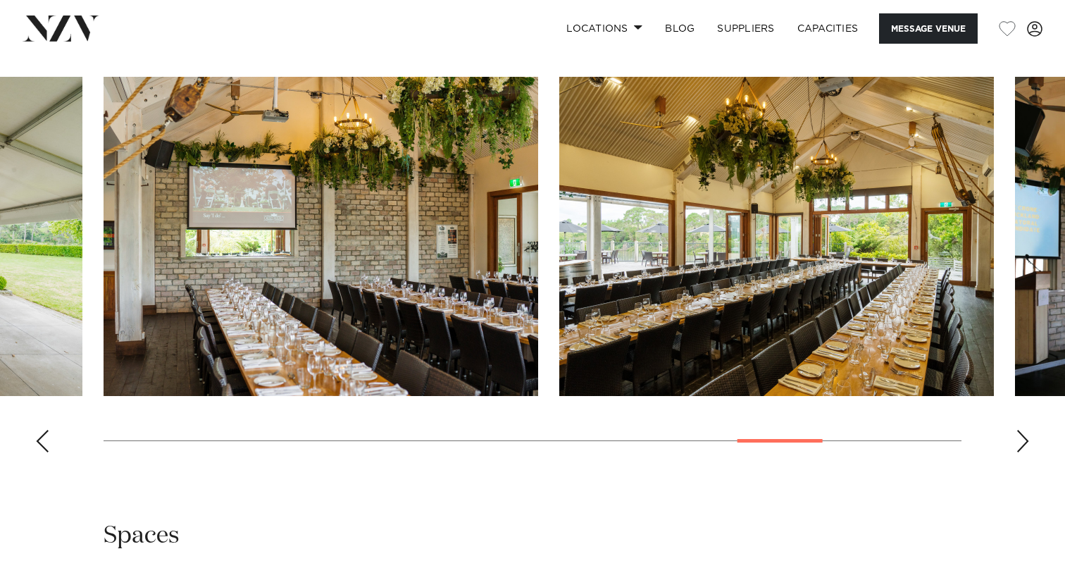
click at [1025, 433] on div "Next slide" at bounding box center [1023, 441] width 14 height 23
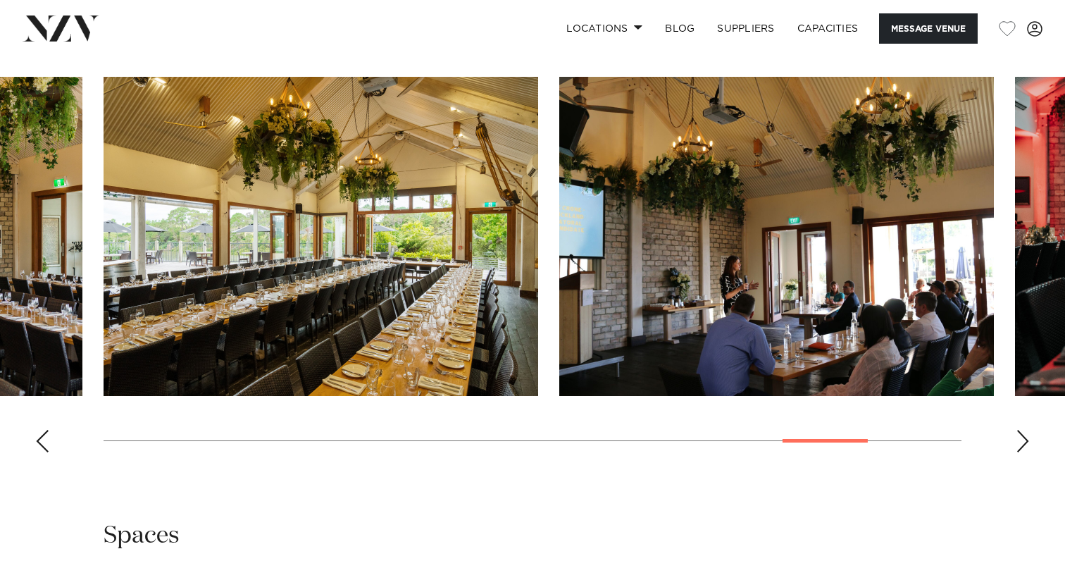
click at [1025, 433] on div "Next slide" at bounding box center [1023, 441] width 14 height 23
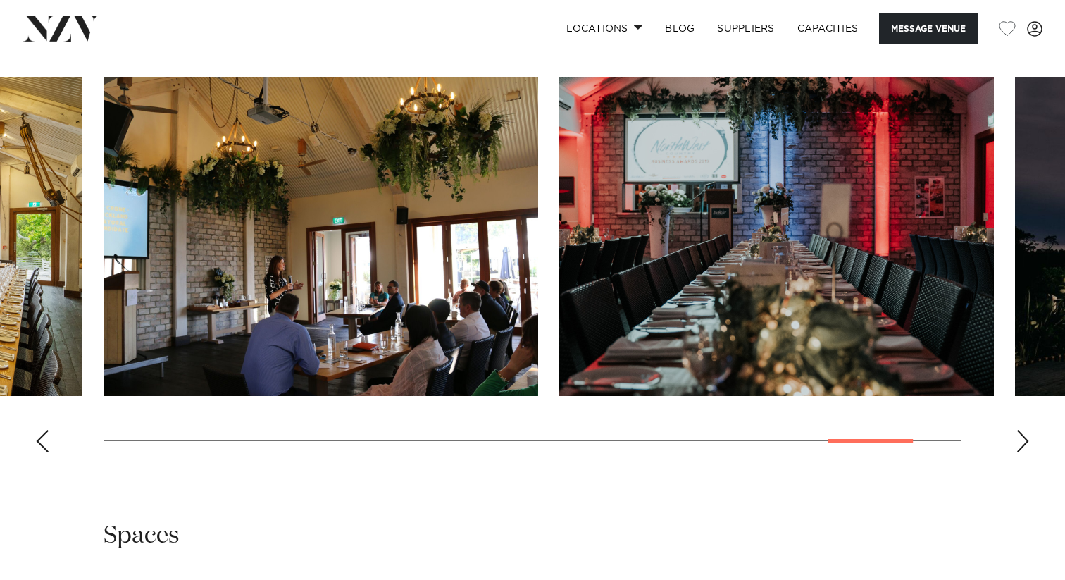
click at [1025, 433] on div "Next slide" at bounding box center [1023, 441] width 14 height 23
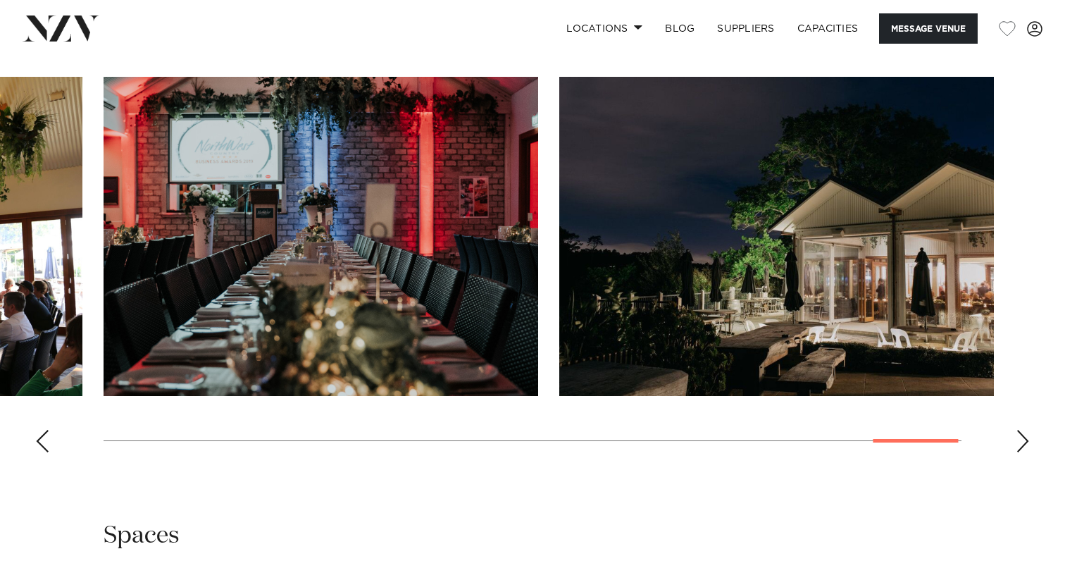
click at [1025, 433] on div "Next slide" at bounding box center [1023, 441] width 14 height 23
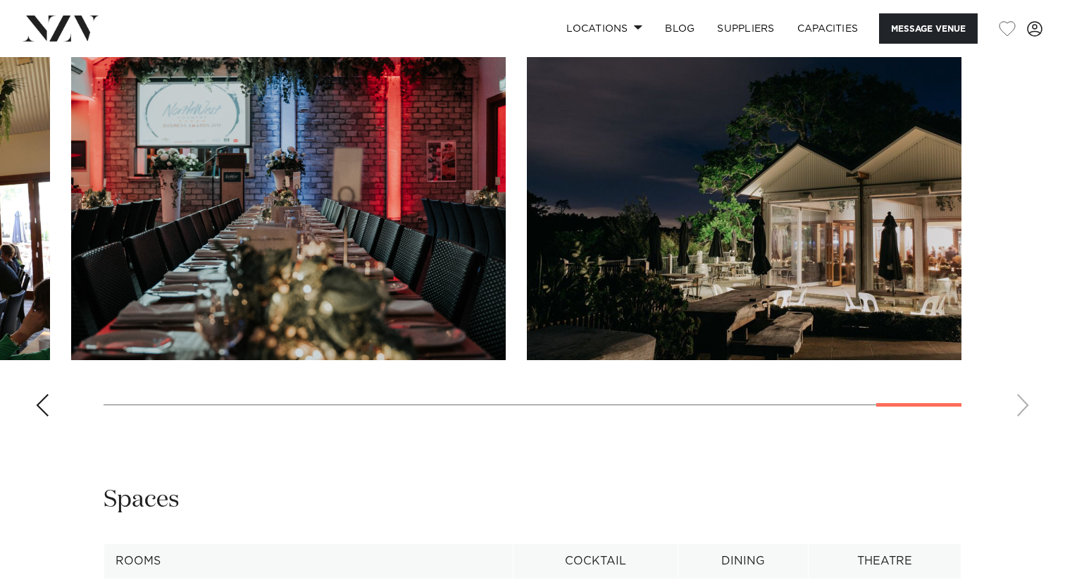
scroll to position [1273, 0]
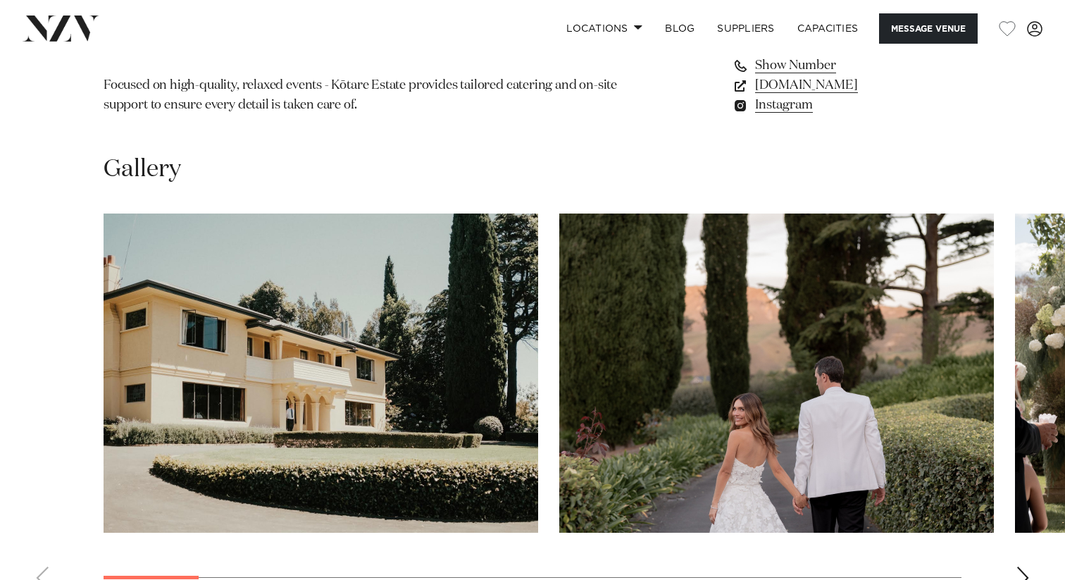
scroll to position [1266, 0]
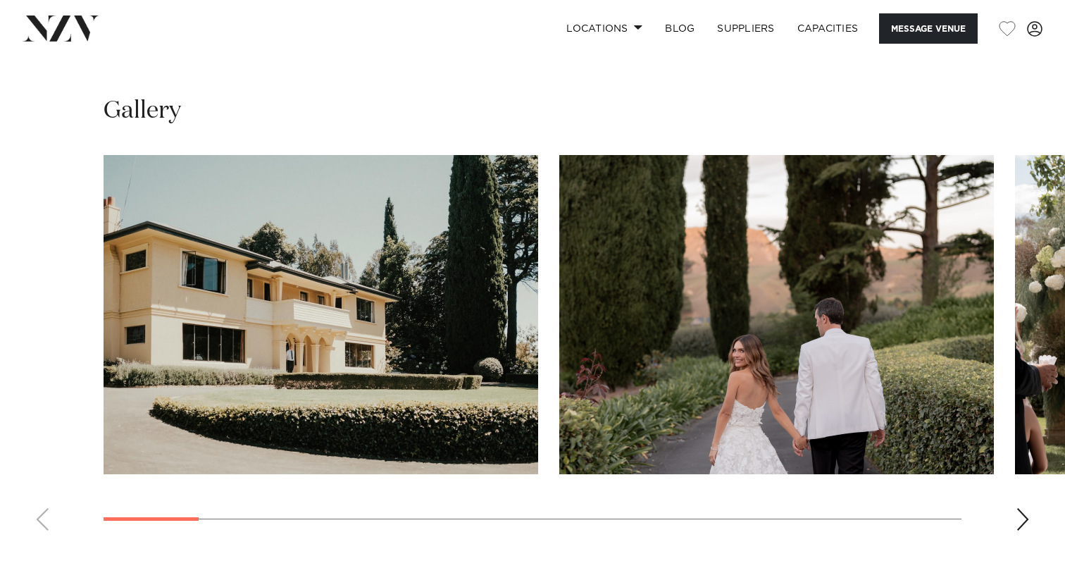
click at [1021, 508] on div "Next slide" at bounding box center [1023, 519] width 14 height 23
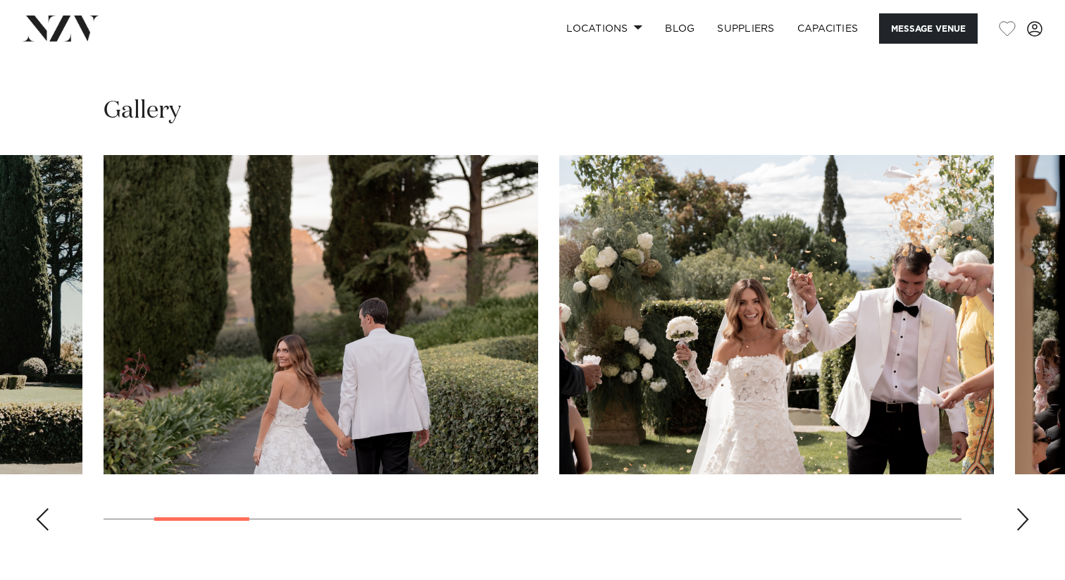
click at [1021, 508] on div "Next slide" at bounding box center [1023, 519] width 14 height 23
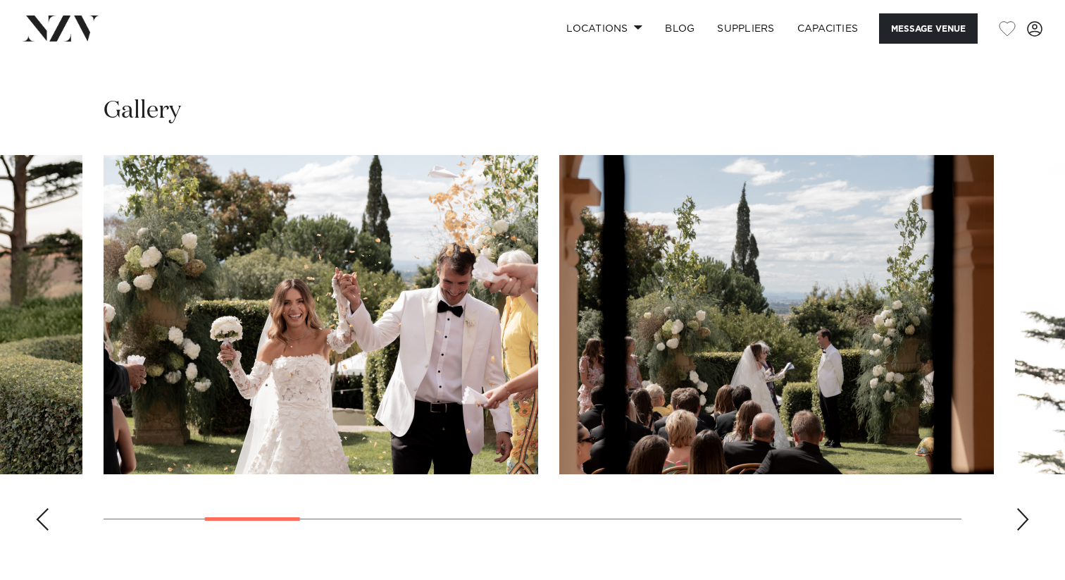
click at [1021, 508] on div "Next slide" at bounding box center [1023, 519] width 14 height 23
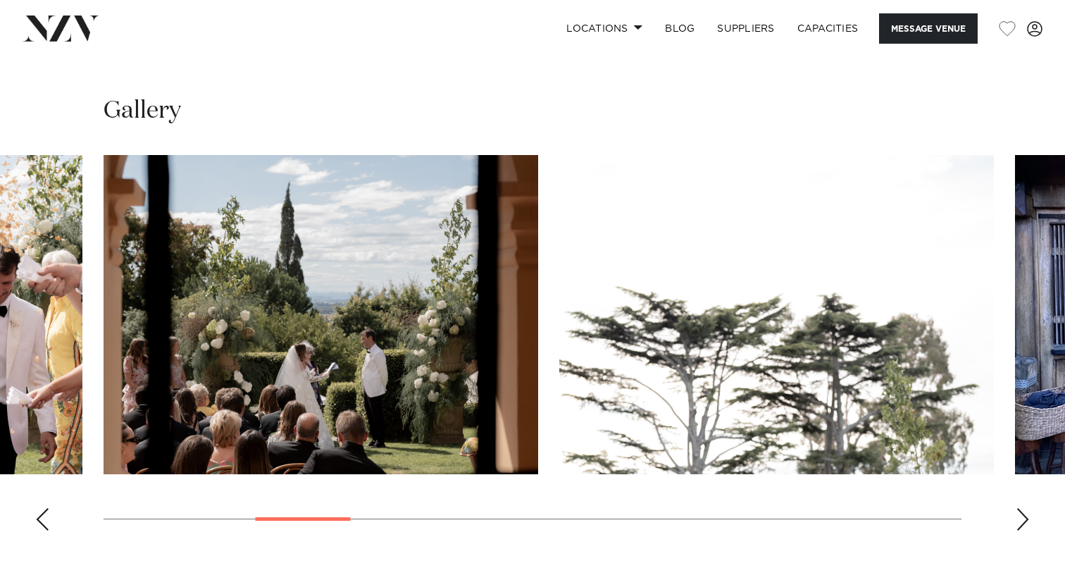
click at [1021, 508] on div "Next slide" at bounding box center [1023, 519] width 14 height 23
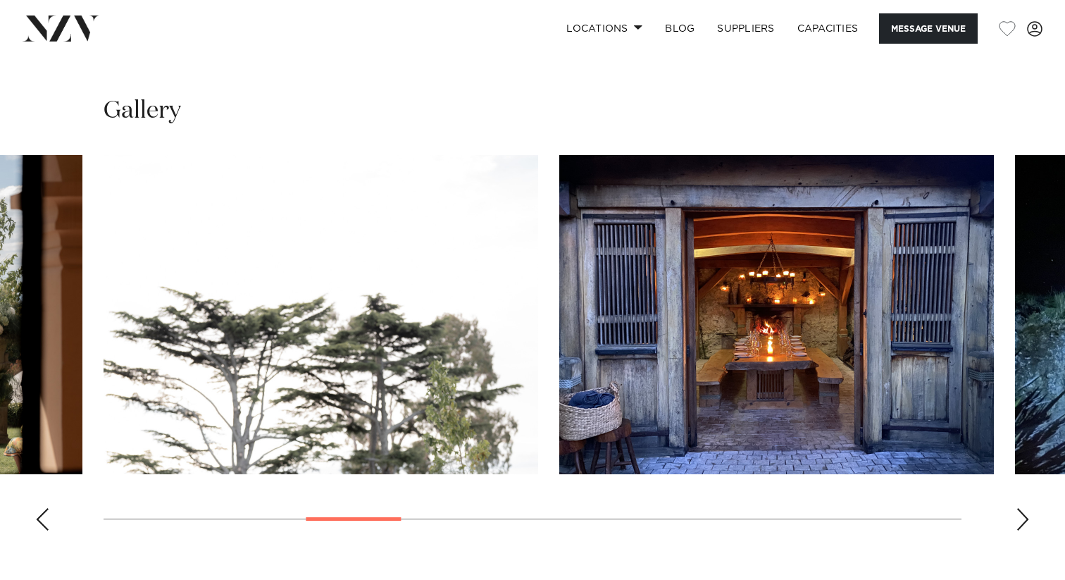
click at [1021, 508] on div "Next slide" at bounding box center [1023, 519] width 14 height 23
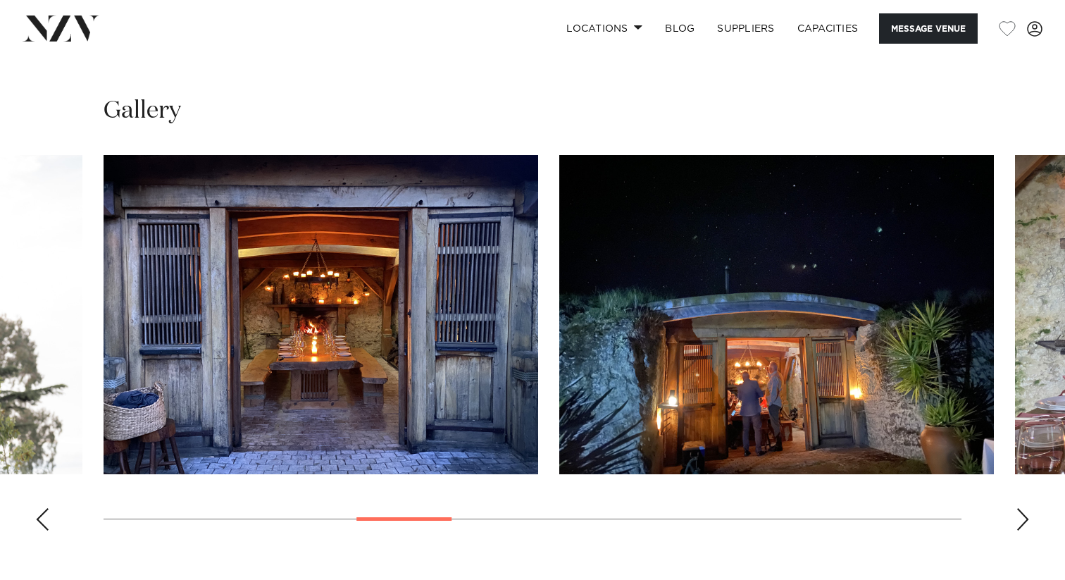
click at [1021, 508] on div "Next slide" at bounding box center [1023, 519] width 14 height 23
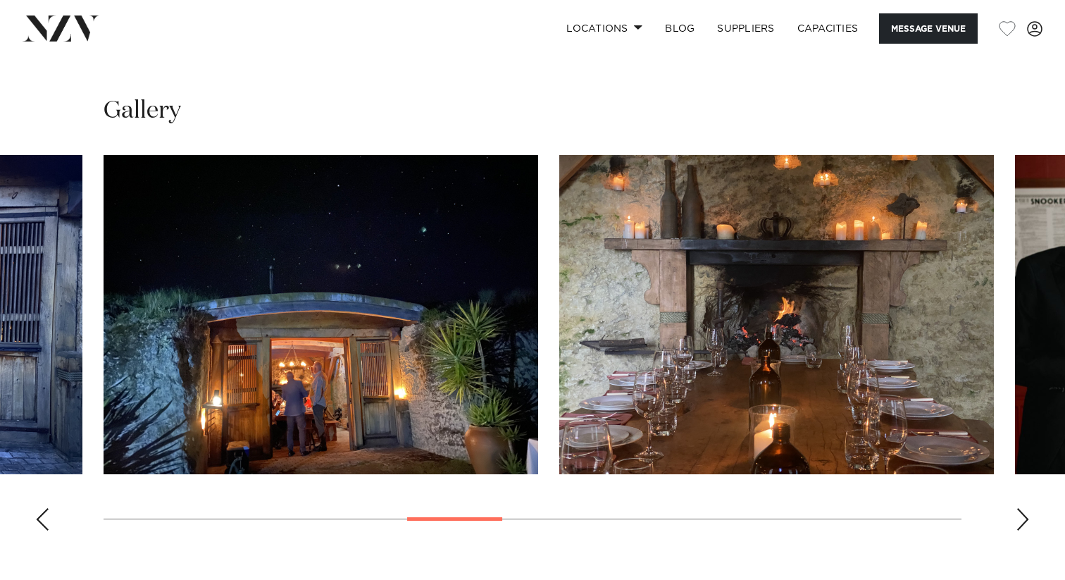
click at [1021, 508] on div "Next slide" at bounding box center [1023, 519] width 14 height 23
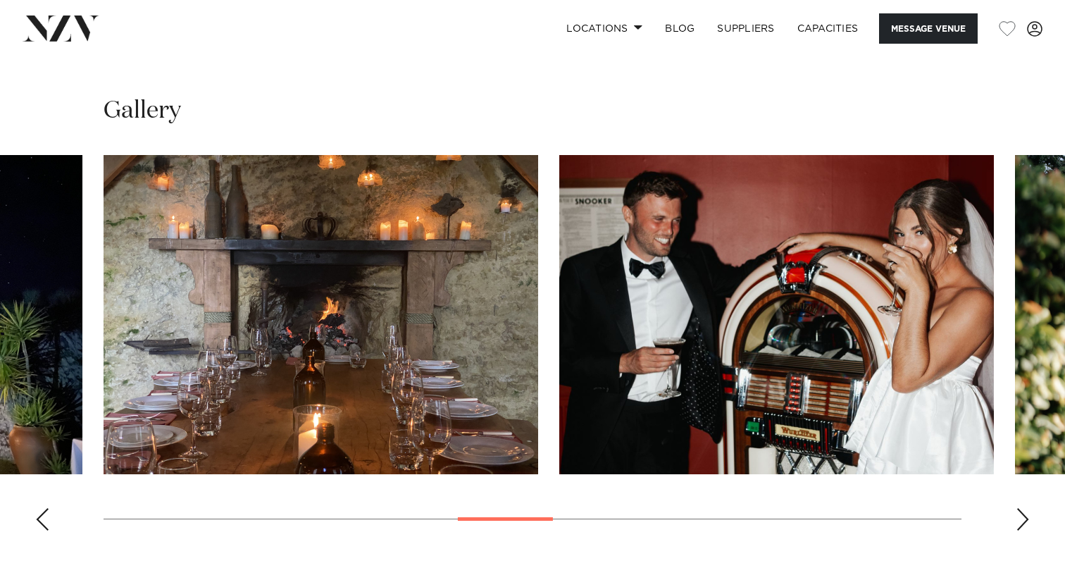
click at [1021, 508] on div "Next slide" at bounding box center [1023, 519] width 14 height 23
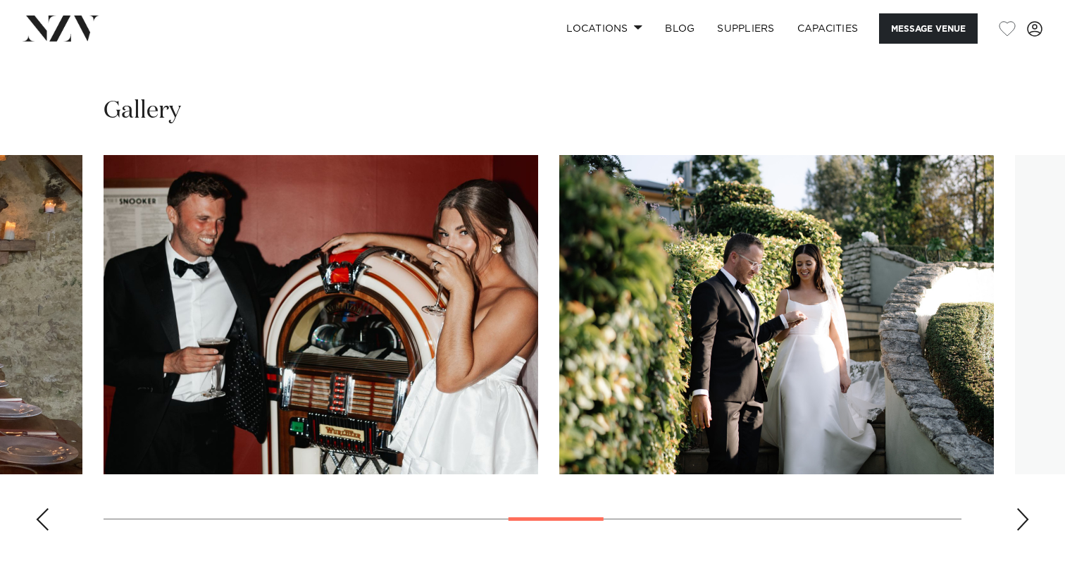
click at [1021, 508] on div "Next slide" at bounding box center [1023, 519] width 14 height 23
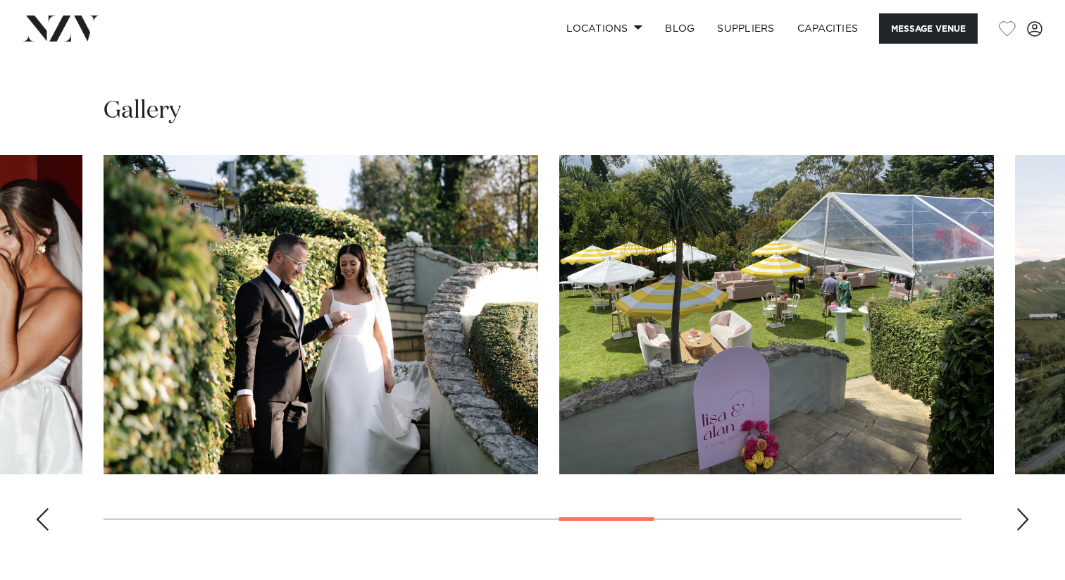
click at [1021, 508] on div "Next slide" at bounding box center [1023, 519] width 14 height 23
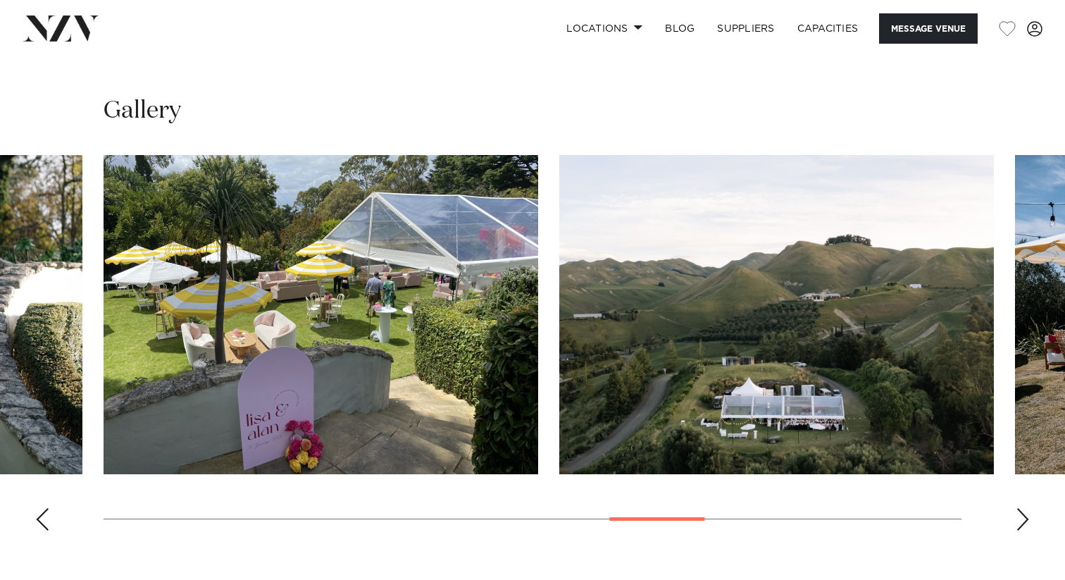
click at [1021, 508] on div "Next slide" at bounding box center [1023, 519] width 14 height 23
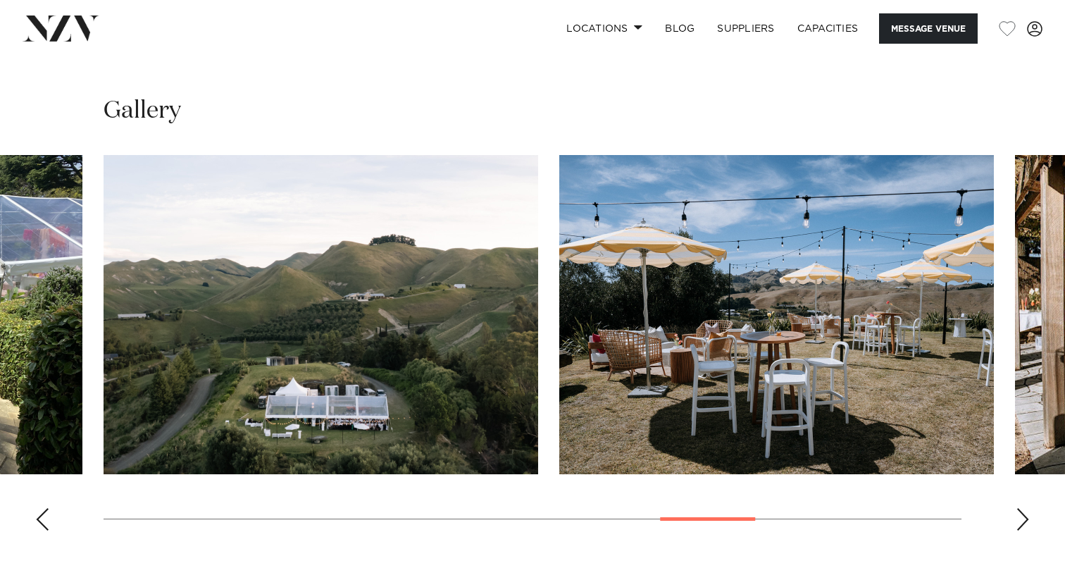
click at [1021, 508] on div "Next slide" at bounding box center [1023, 519] width 14 height 23
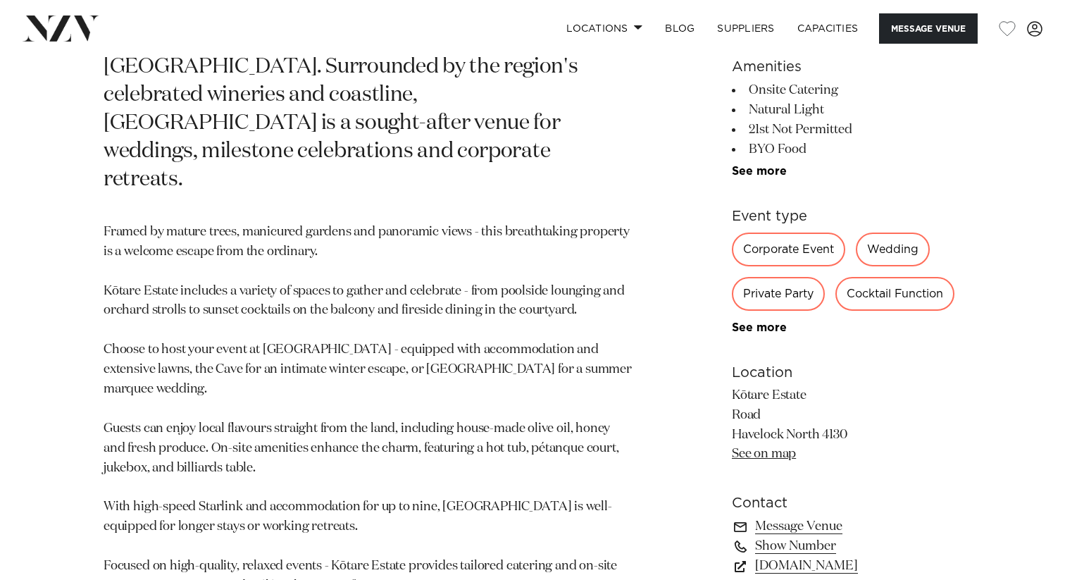
scroll to position [780, 0]
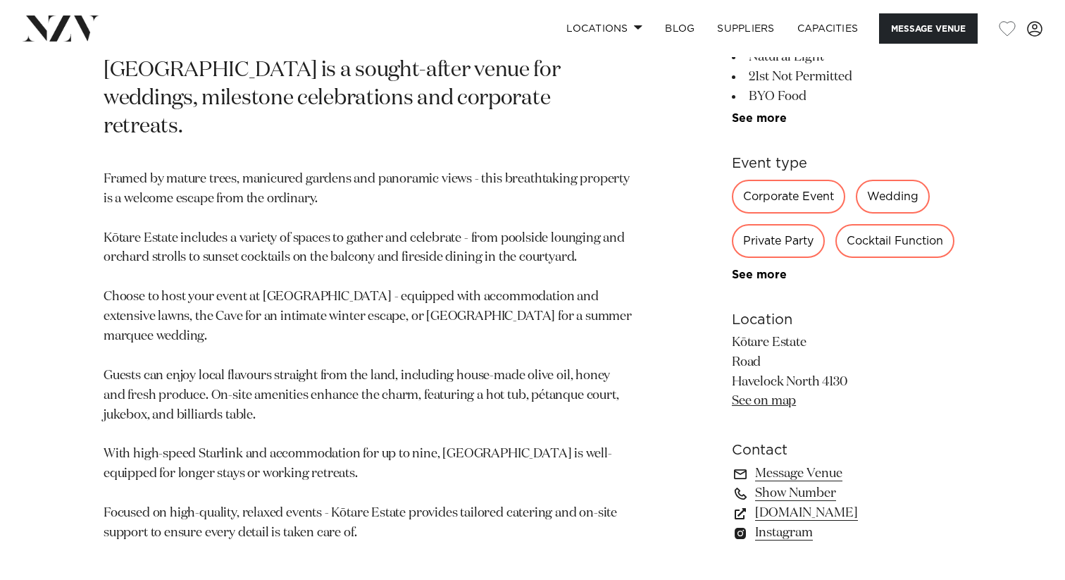
click at [767, 395] on link "See on map" at bounding box center [764, 401] width 64 height 13
drag, startPoint x: 733, startPoint y: 271, endPoint x: 809, endPoint y: 275, distance: 76.2
click at [809, 333] on p "Kōtare Estate Road Havelock North 4130 See on map" at bounding box center [847, 372] width 230 height 79
copy p "Kōtare Estate"
drag, startPoint x: 732, startPoint y: 310, endPoint x: 854, endPoint y: 313, distance: 122.6
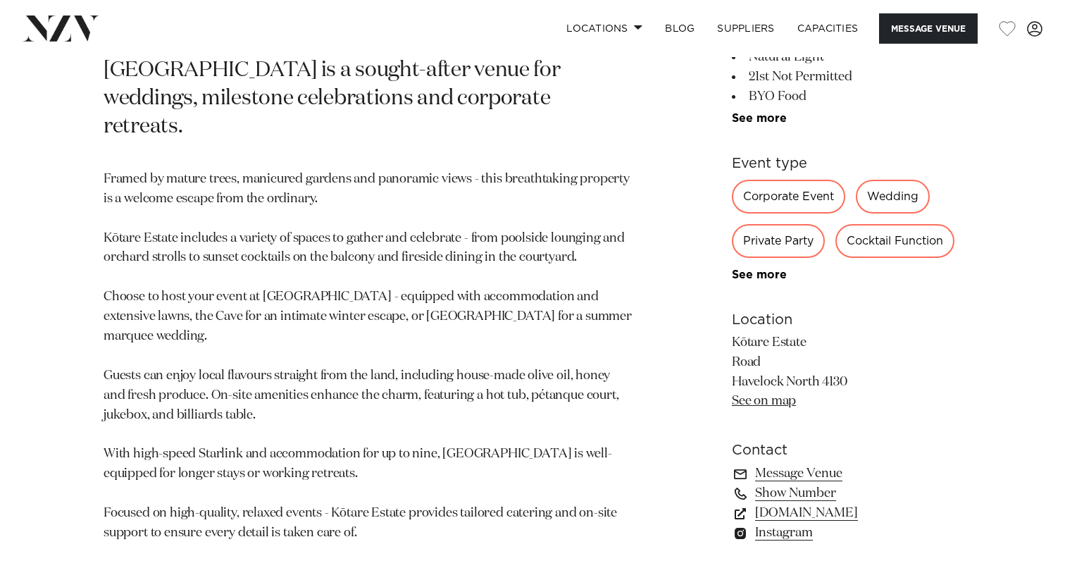
click at [854, 333] on p "Kōtare Estate Road Havelock North 4130 See on map" at bounding box center [847, 372] width 230 height 79
copy p "Havelock North 4130"
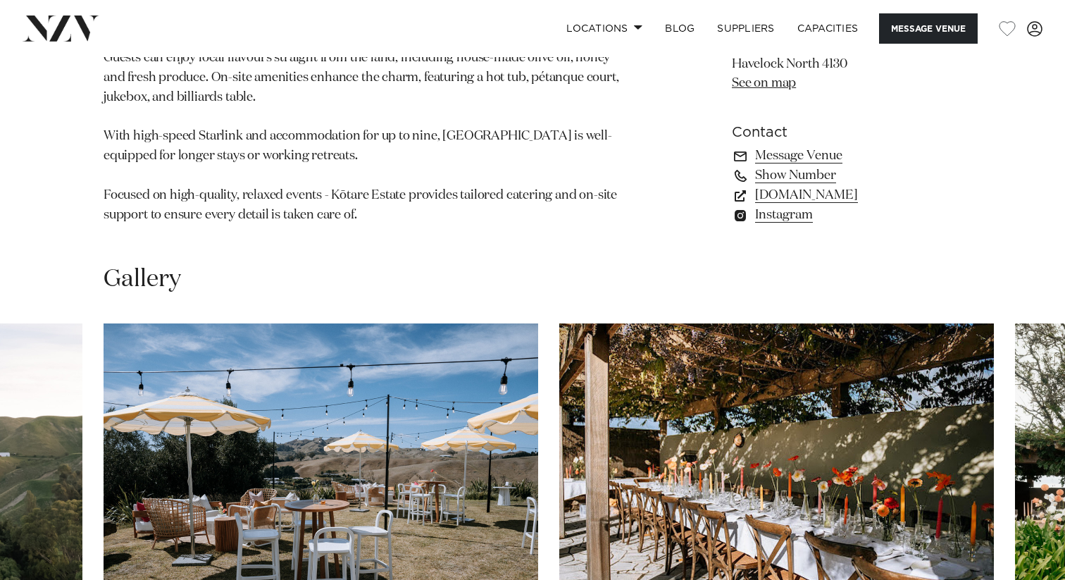
scroll to position [1309, 0]
